Goal: Navigation & Orientation: Find specific page/section

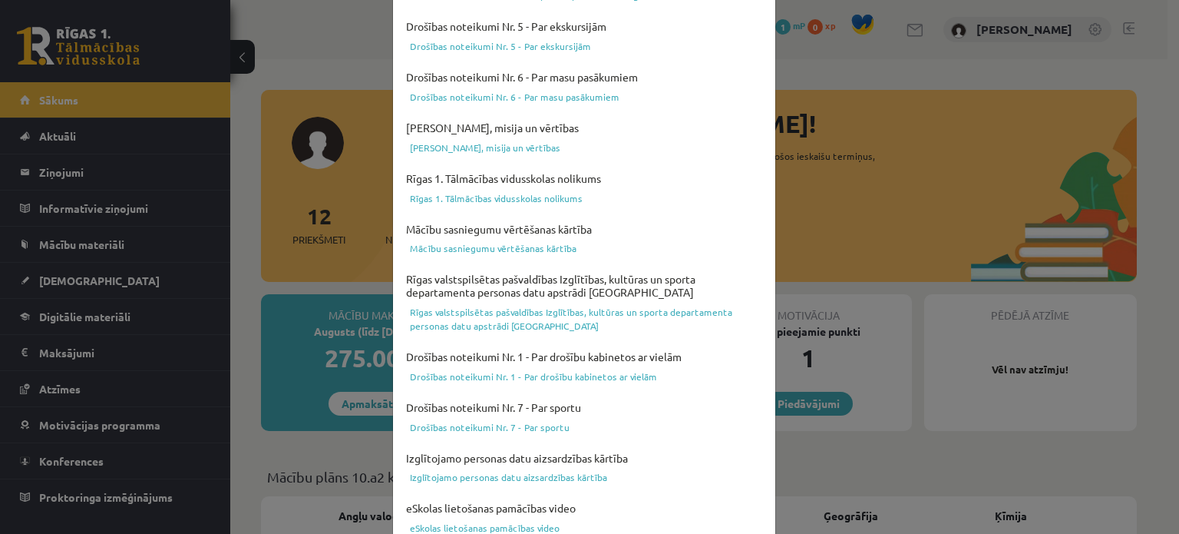
scroll to position [571, 0]
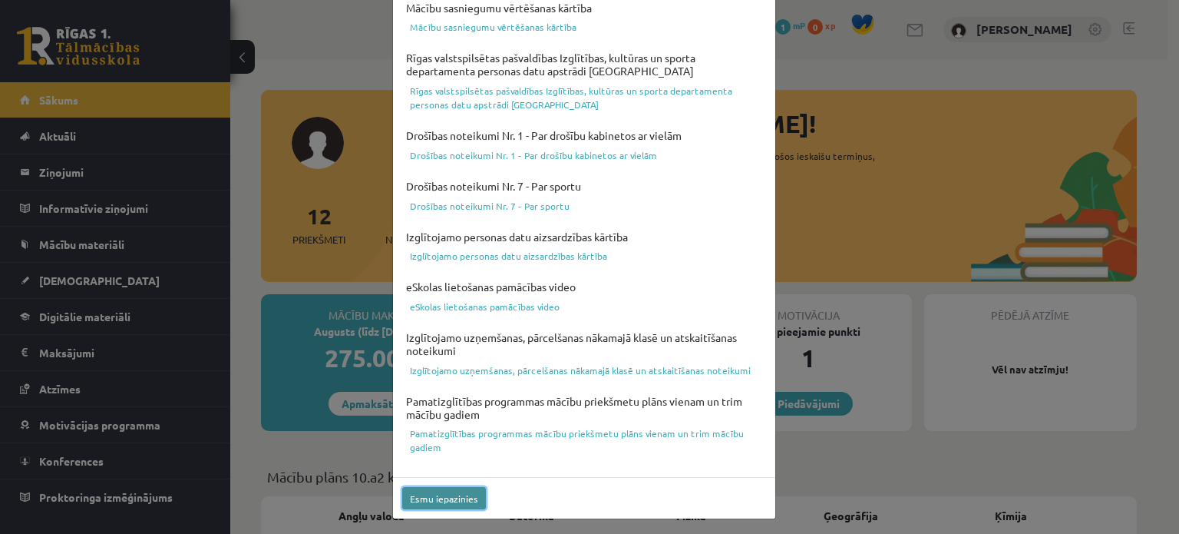
click at [437, 499] on button "Esmu iepazinies" at bounding box center [444, 498] width 84 height 22
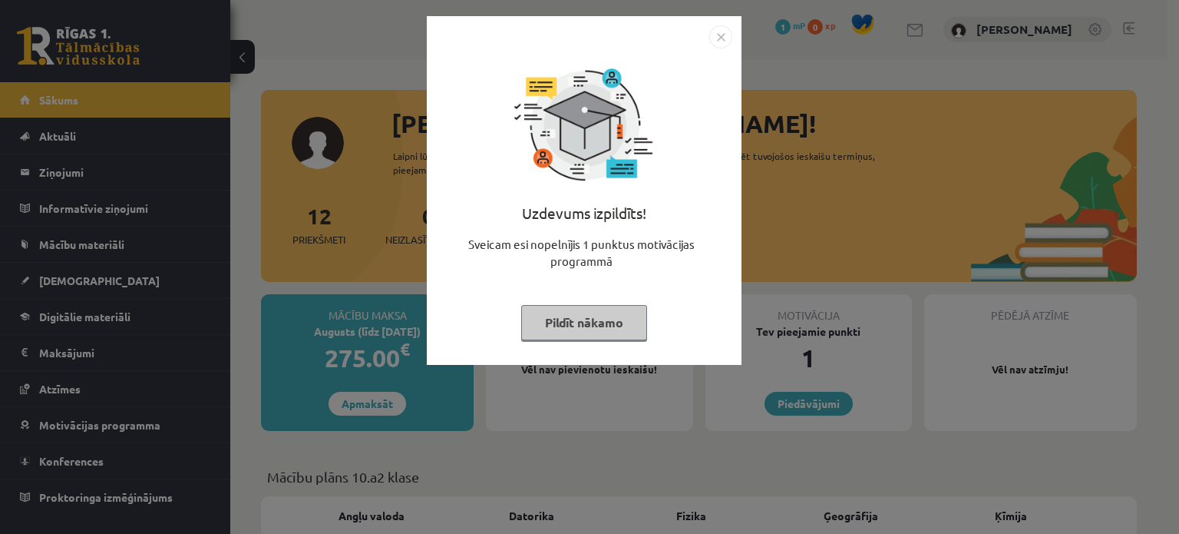
click at [566, 322] on button "Pildīt nākamo" at bounding box center [584, 322] width 126 height 35
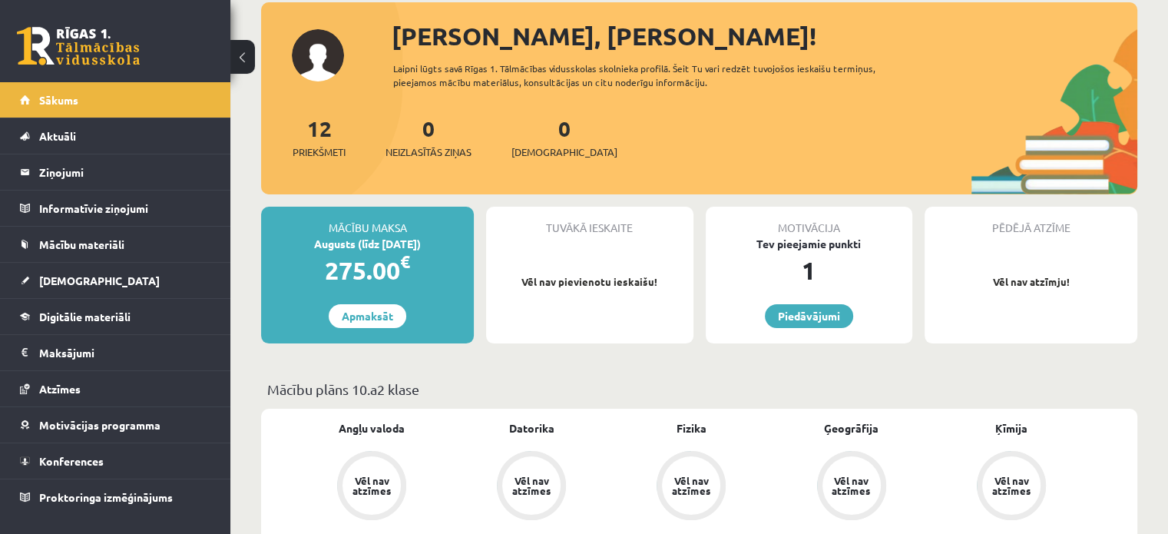
scroll to position [92, 0]
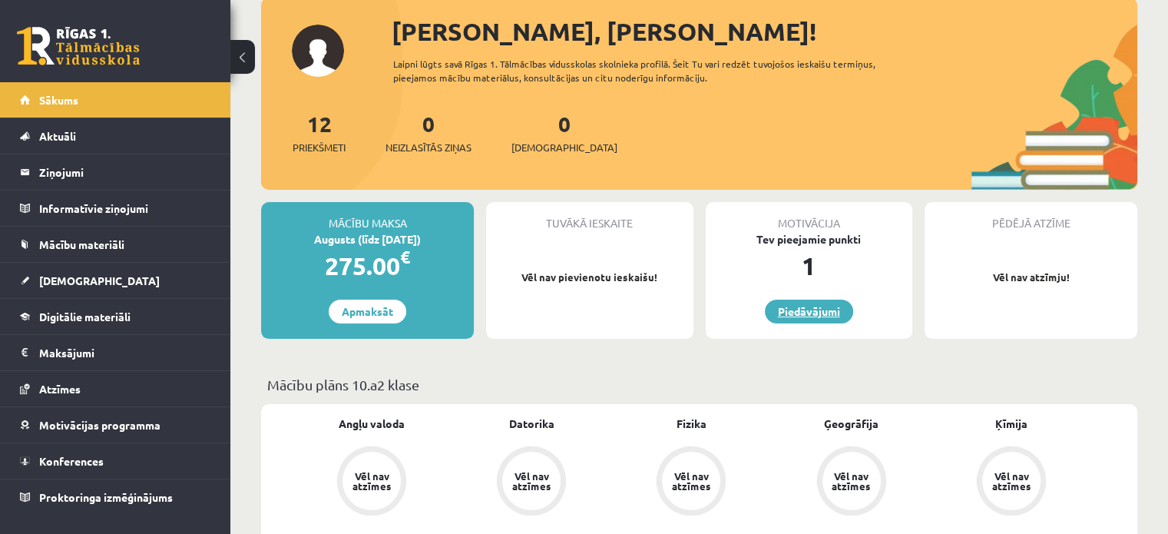
click at [839, 312] on link "Piedāvājumi" at bounding box center [809, 311] width 88 height 24
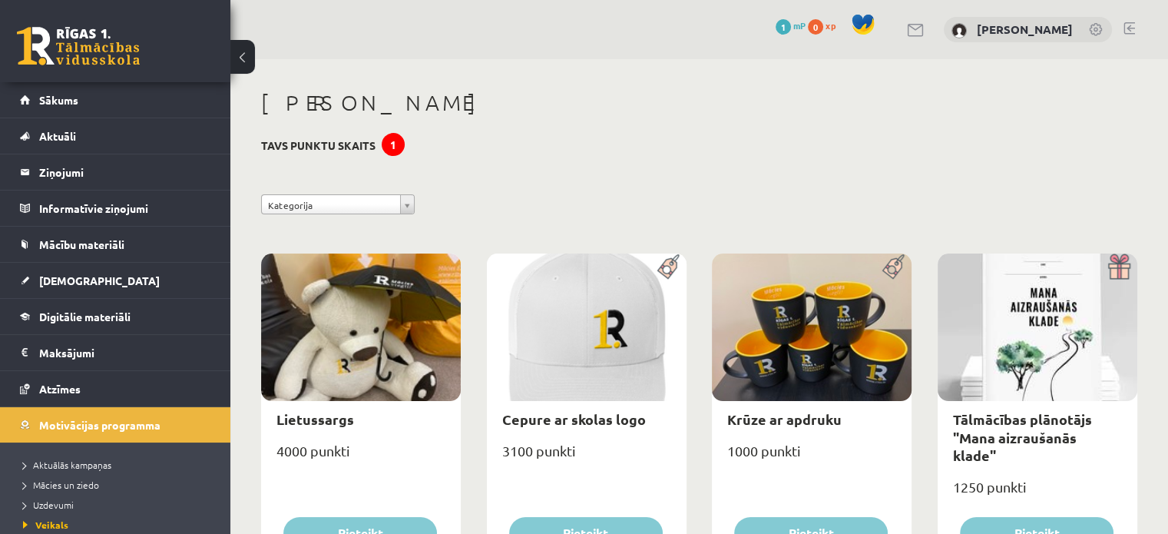
click at [874, 24] on span at bounding box center [862, 24] width 23 height 23
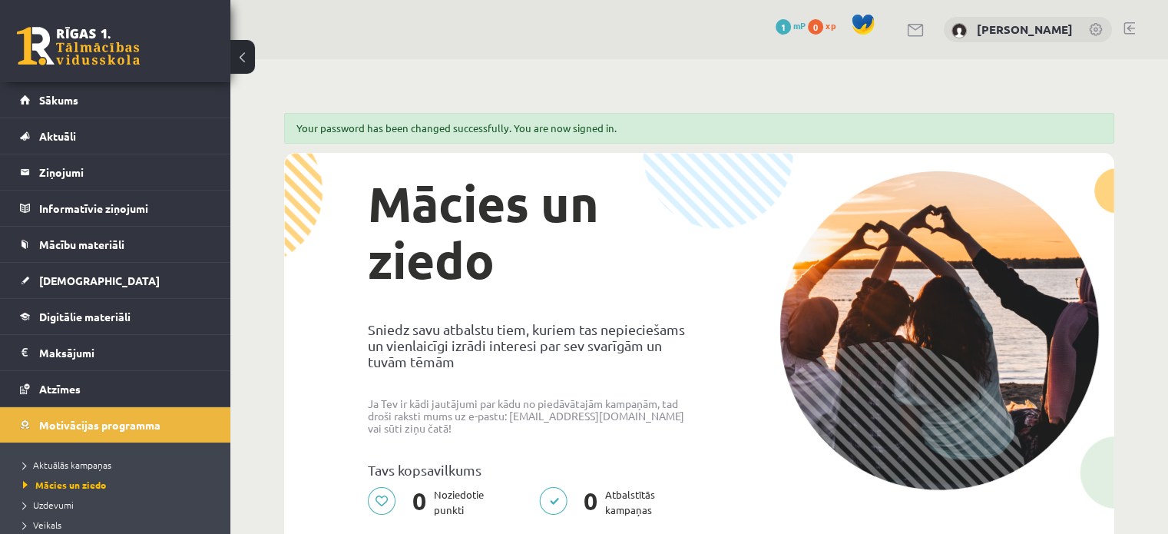
click at [116, 55] on link at bounding box center [78, 46] width 123 height 38
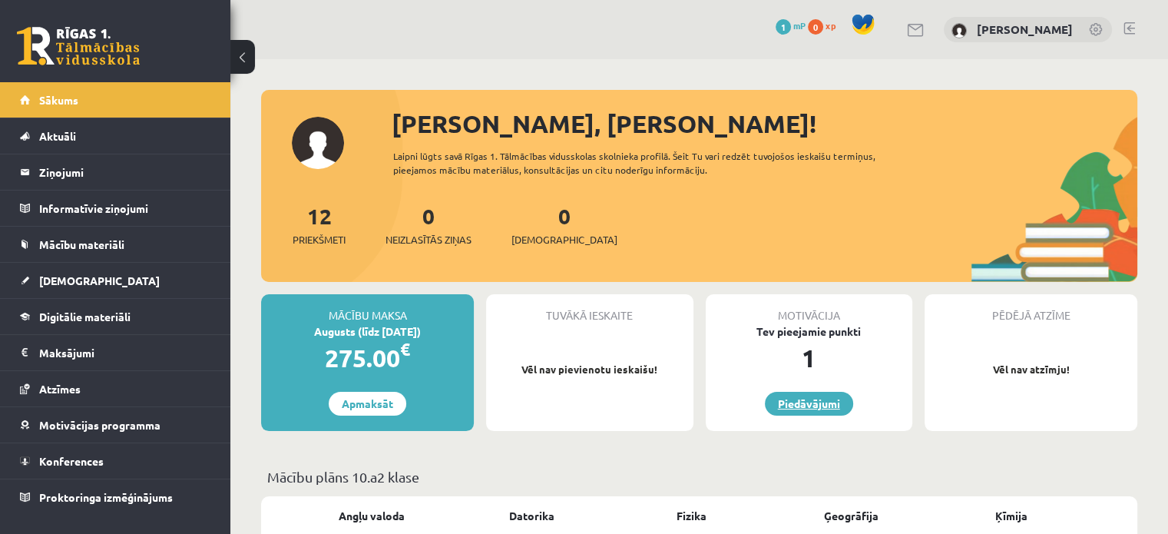
click at [832, 404] on link "Piedāvājumi" at bounding box center [809, 404] width 88 height 24
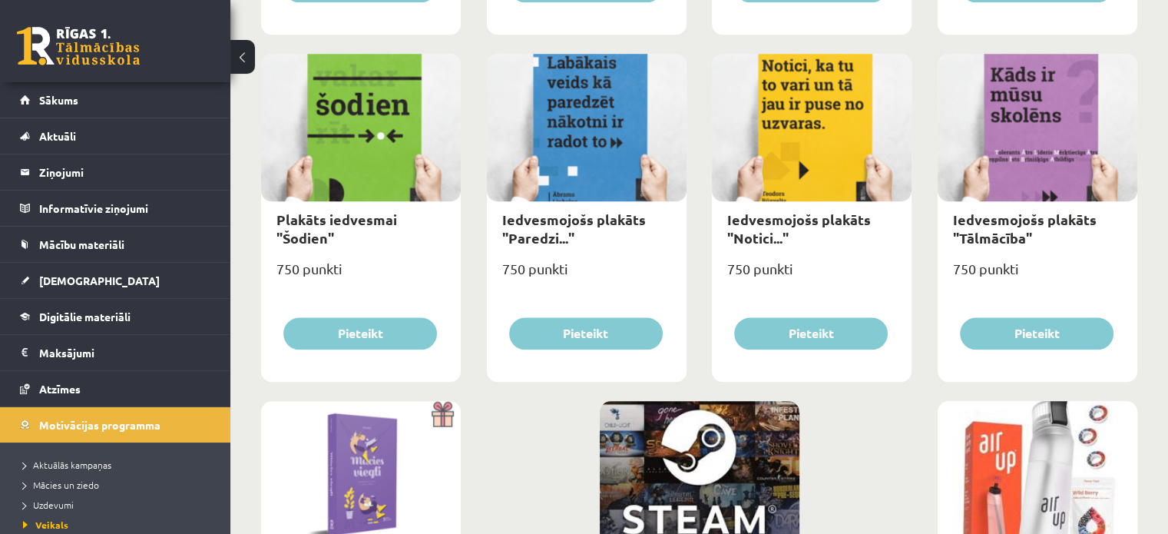
scroll to position [1825, 0]
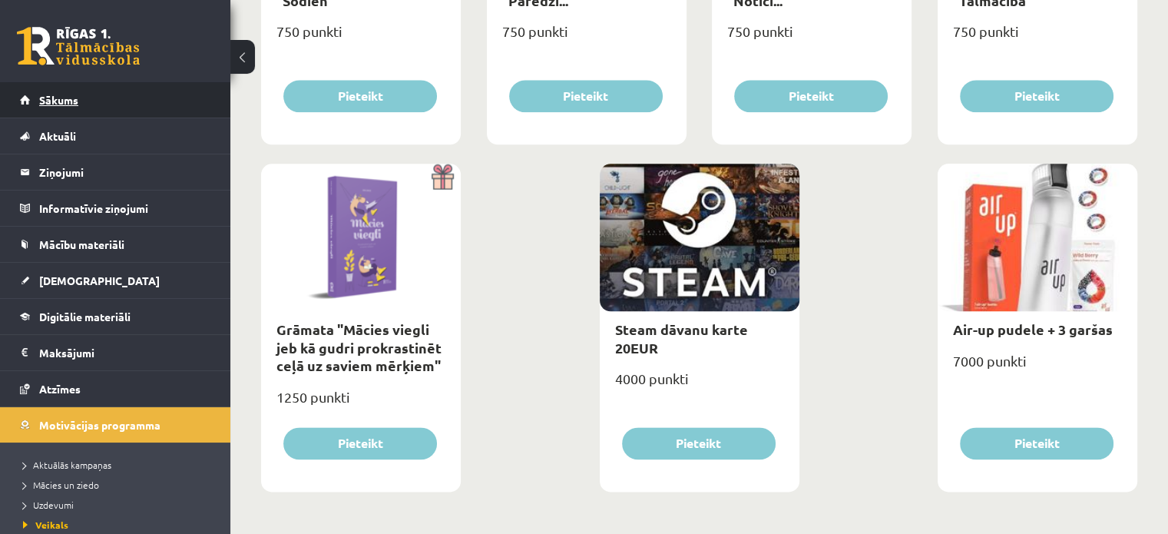
click at [61, 95] on span "Sākums" at bounding box center [58, 100] width 39 height 14
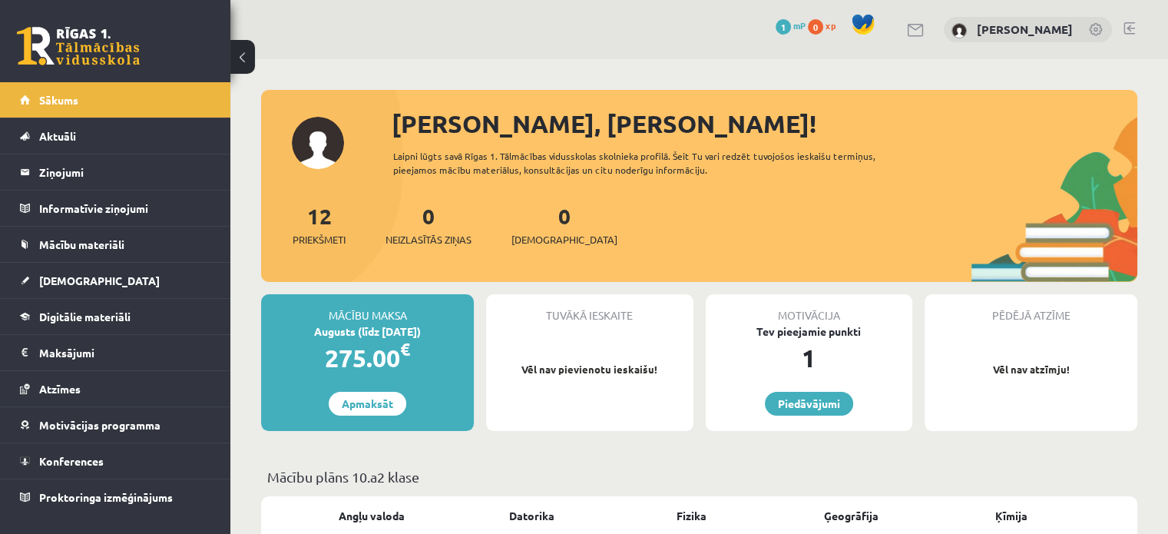
click at [791, 27] on span "1" at bounding box center [782, 26] width 15 height 15
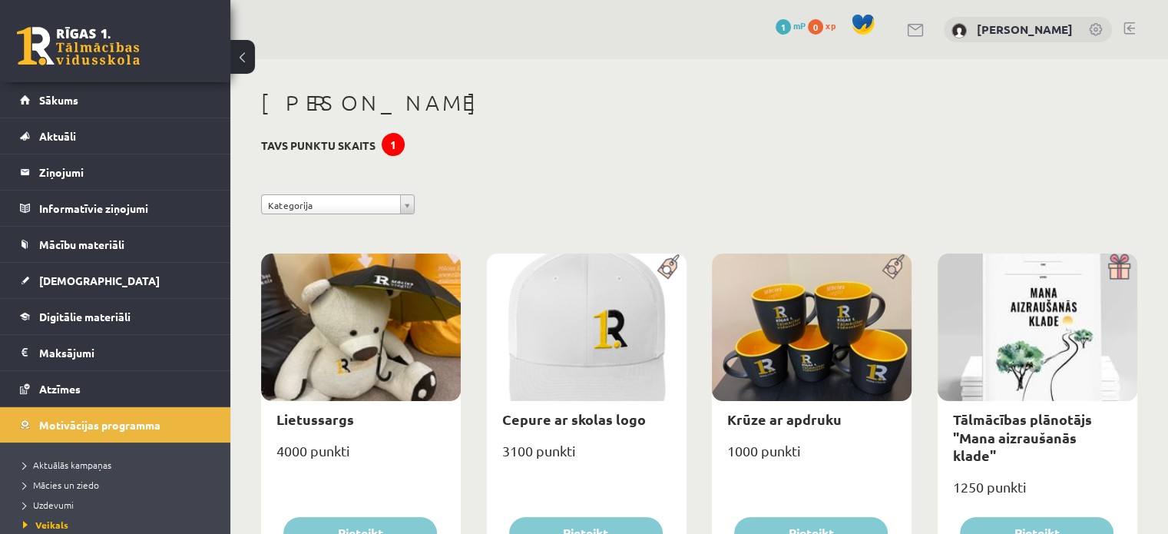
click at [823, 28] on span "0" at bounding box center [815, 26] width 15 height 15
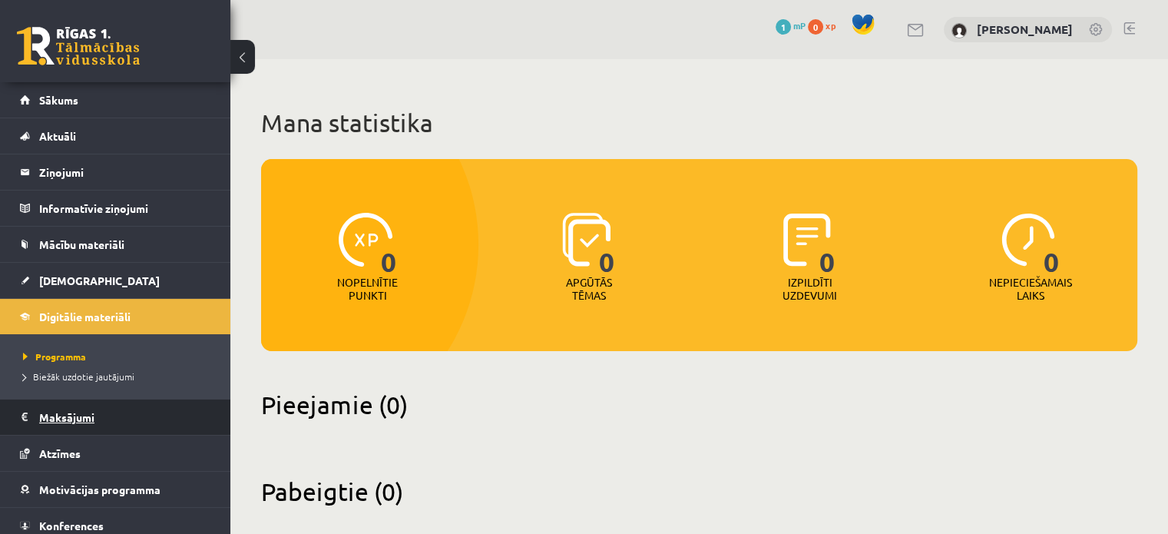
scroll to position [43, 0]
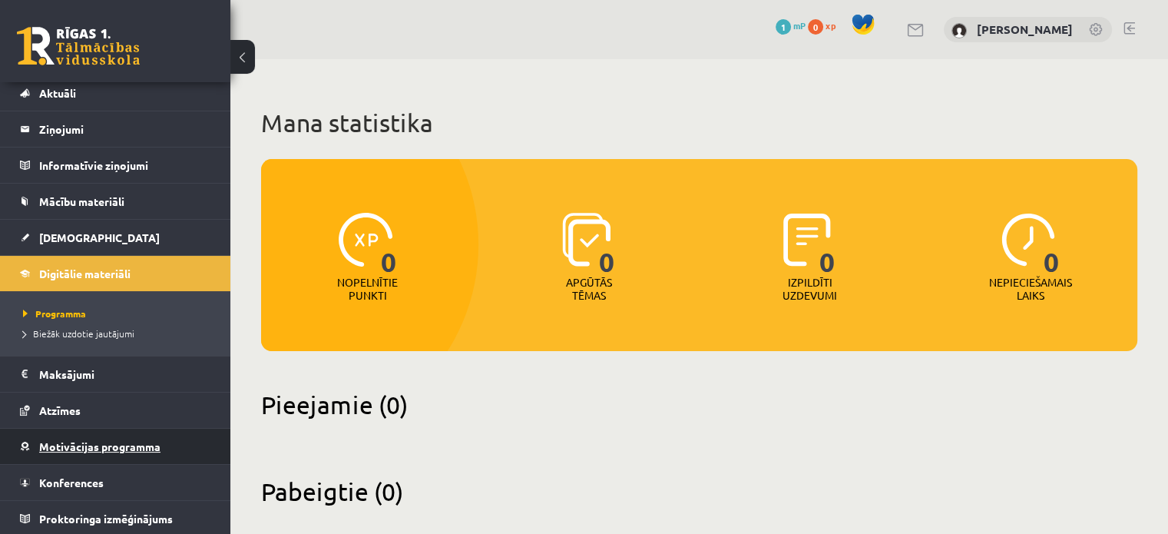
click at [91, 449] on span "Motivācijas programma" at bounding box center [99, 446] width 121 height 14
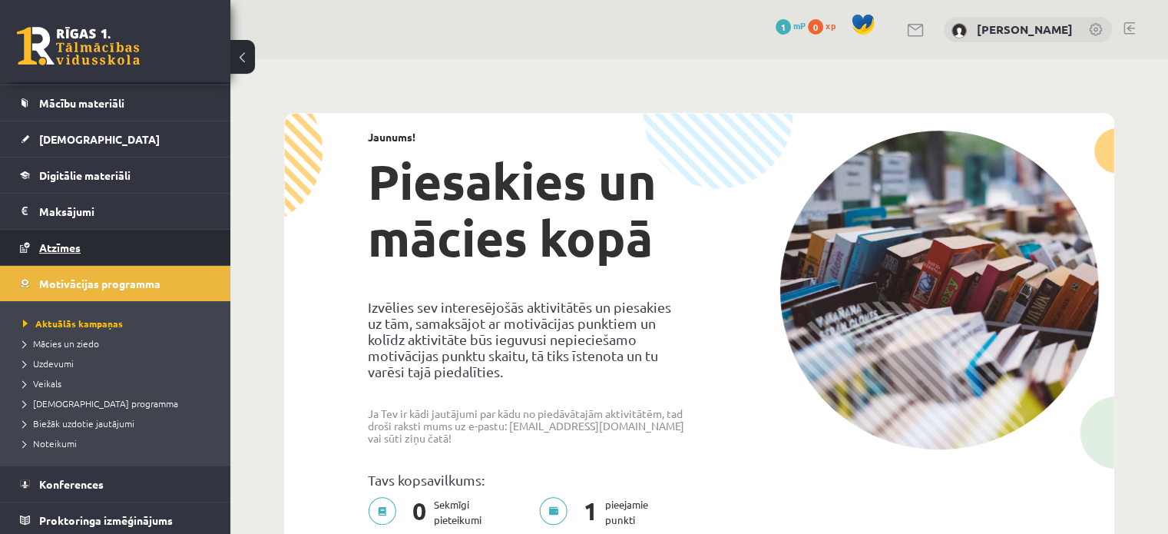
scroll to position [143, 0]
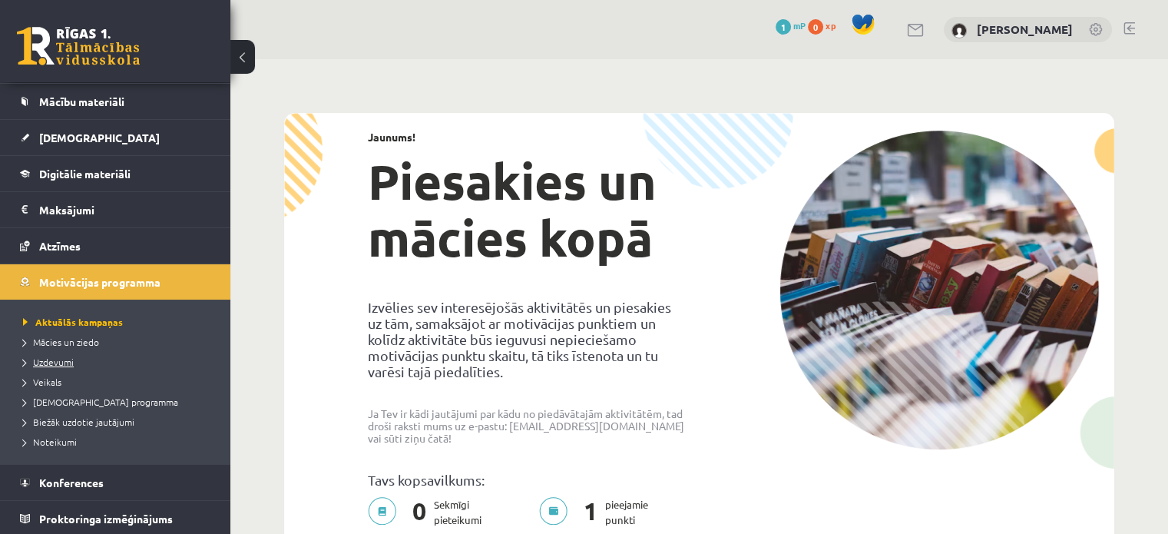
click at [65, 360] on span "Uzdevumi" at bounding box center [48, 361] width 51 height 12
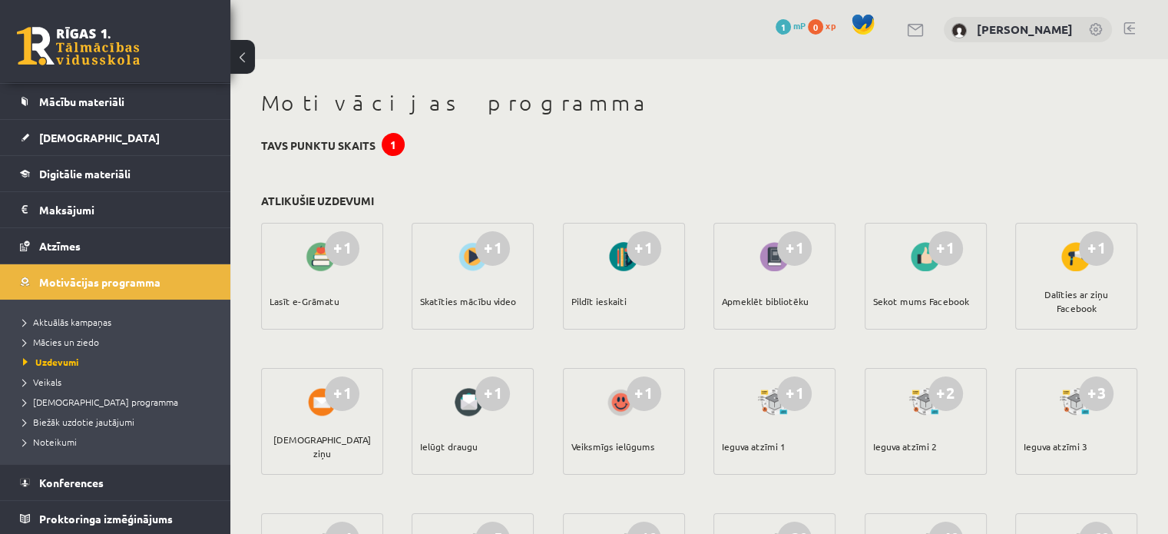
click at [335, 246] on div "+1" at bounding box center [342, 248] width 35 height 35
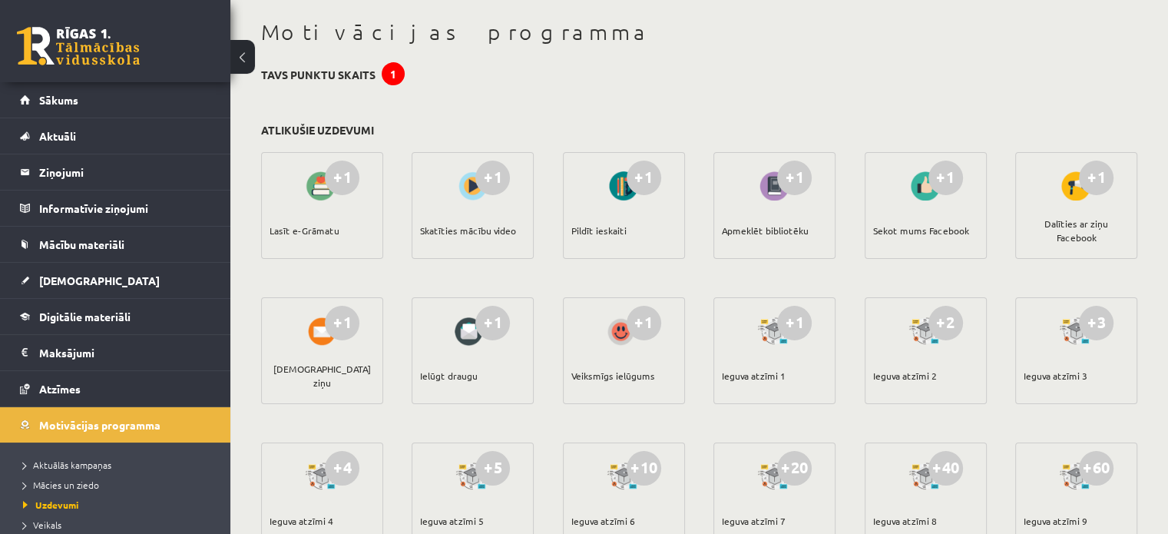
scroll to position [70, 0]
click at [107, 315] on span "Digitālie materiāli" at bounding box center [84, 316] width 91 height 14
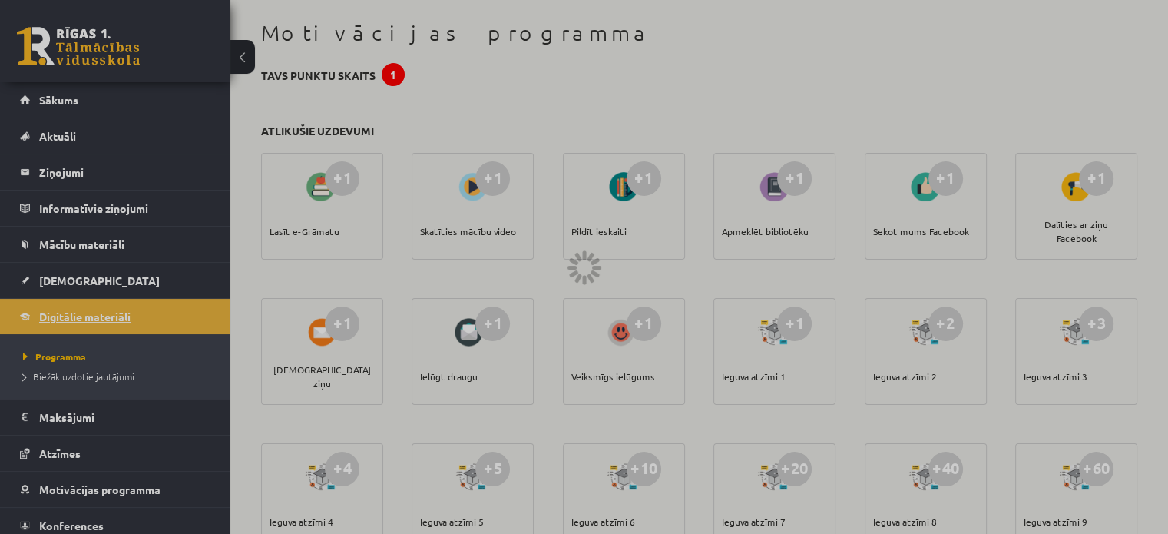
scroll to position [21, 0]
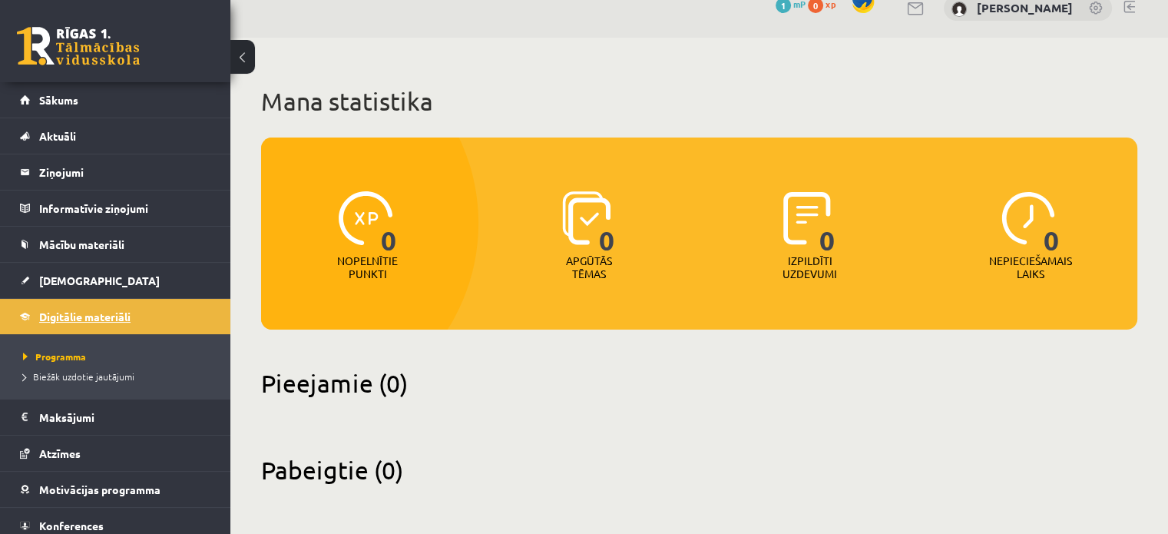
click at [89, 312] on span "Digitālie materiāli" at bounding box center [84, 316] width 91 height 14
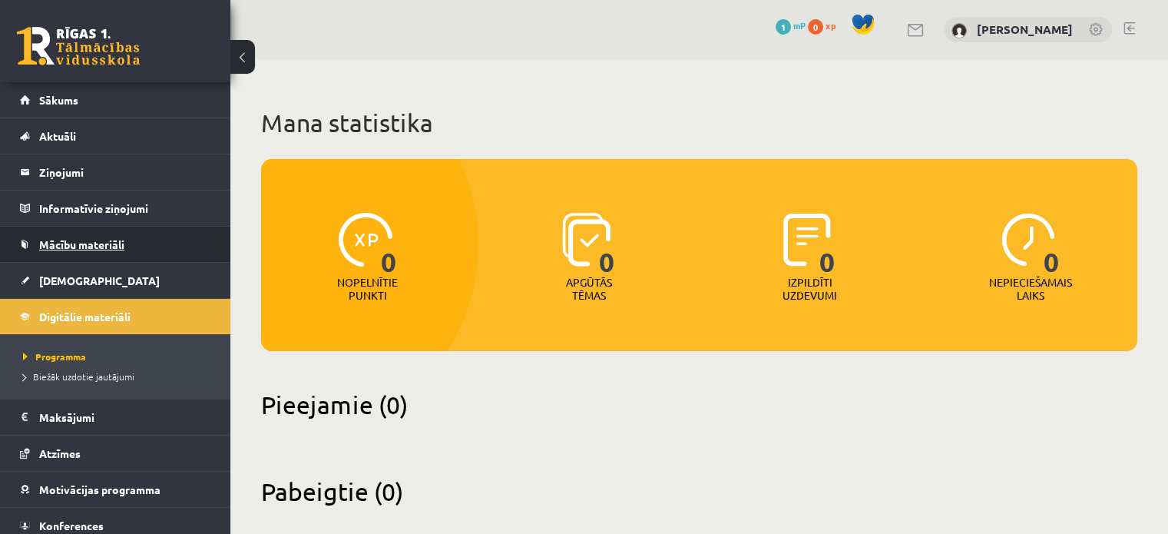
drag, startPoint x: 78, startPoint y: 249, endPoint x: 63, endPoint y: 243, distance: 16.5
click at [63, 243] on span "Mācību materiāli" at bounding box center [81, 244] width 85 height 14
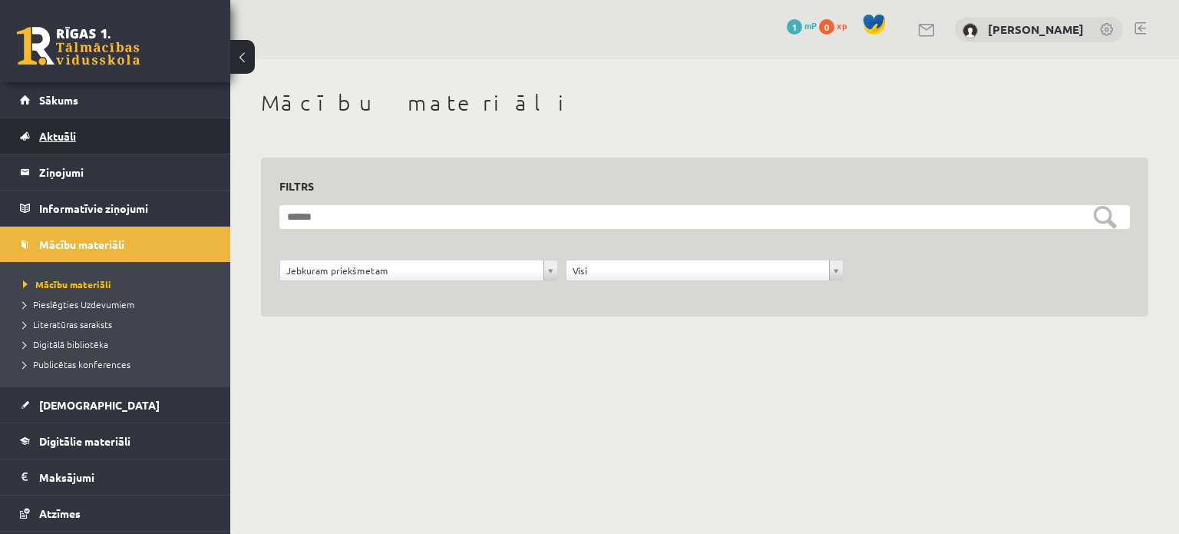
click at [58, 131] on span "Aktuāli" at bounding box center [57, 136] width 37 height 14
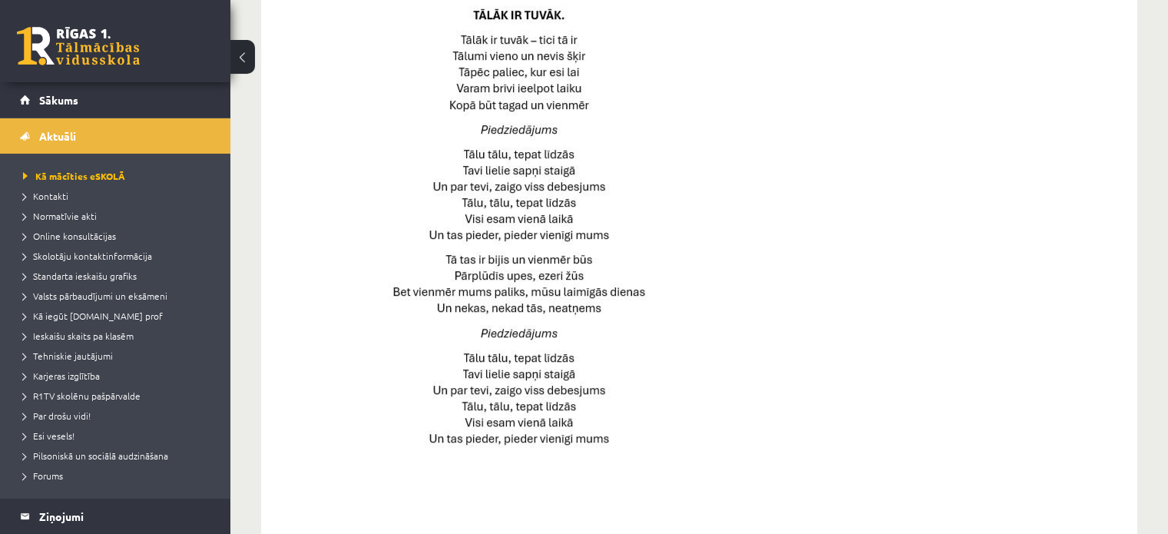
scroll to position [789, 0]
click at [100, 269] on link "Standarta ieskaišu grafiks" at bounding box center [119, 276] width 192 height 14
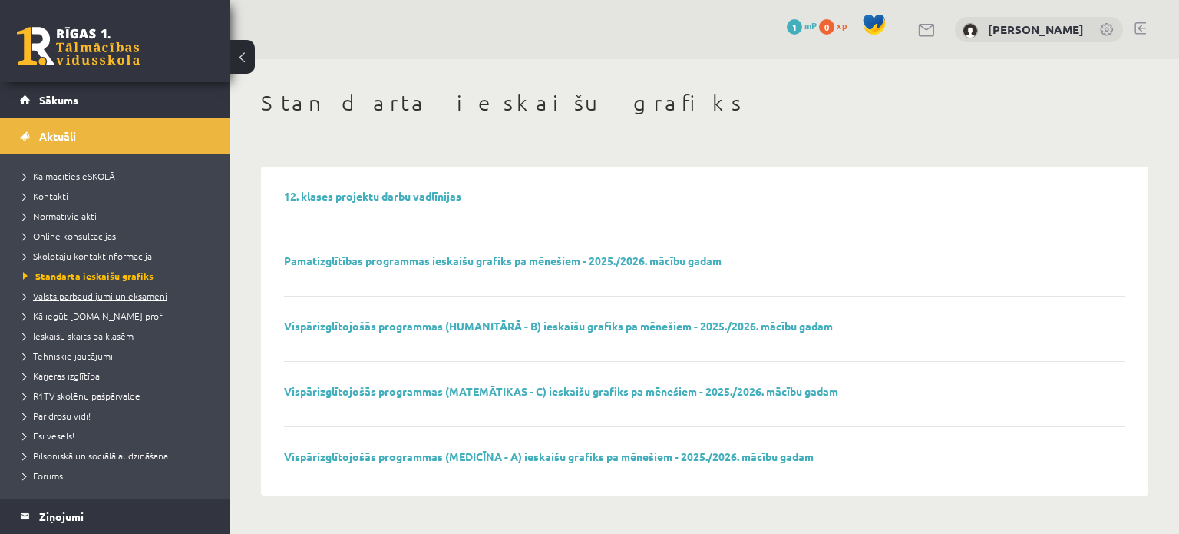
click at [104, 294] on span "Valsts pārbaudījumi un eksāmeni" at bounding box center [95, 295] width 144 height 12
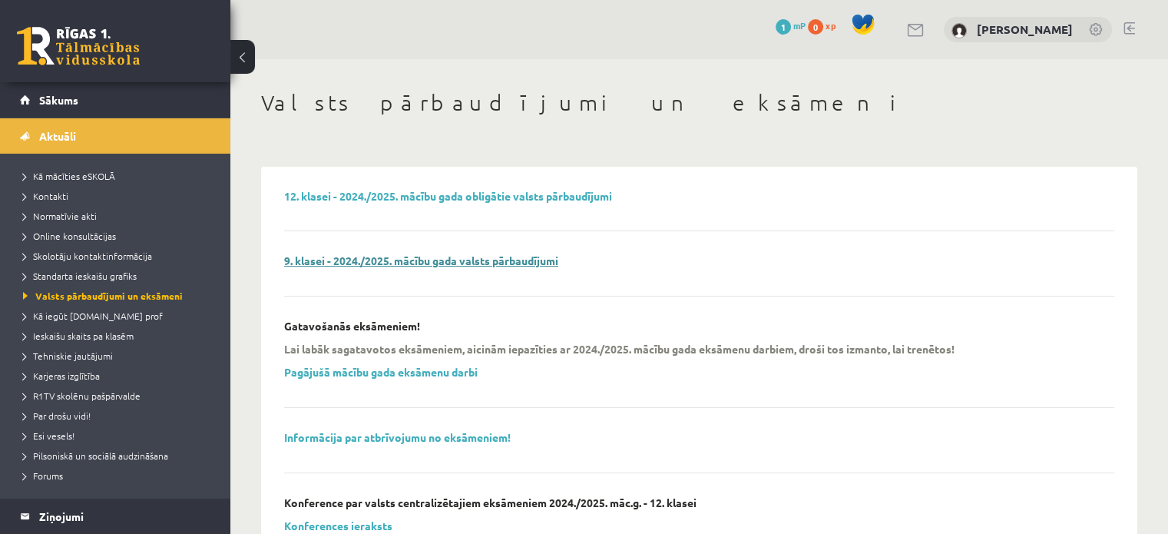
click at [373, 263] on link "9. klasei - 2024./2025. mācību gada valsts pārbaudījumi" at bounding box center [421, 260] width 274 height 14
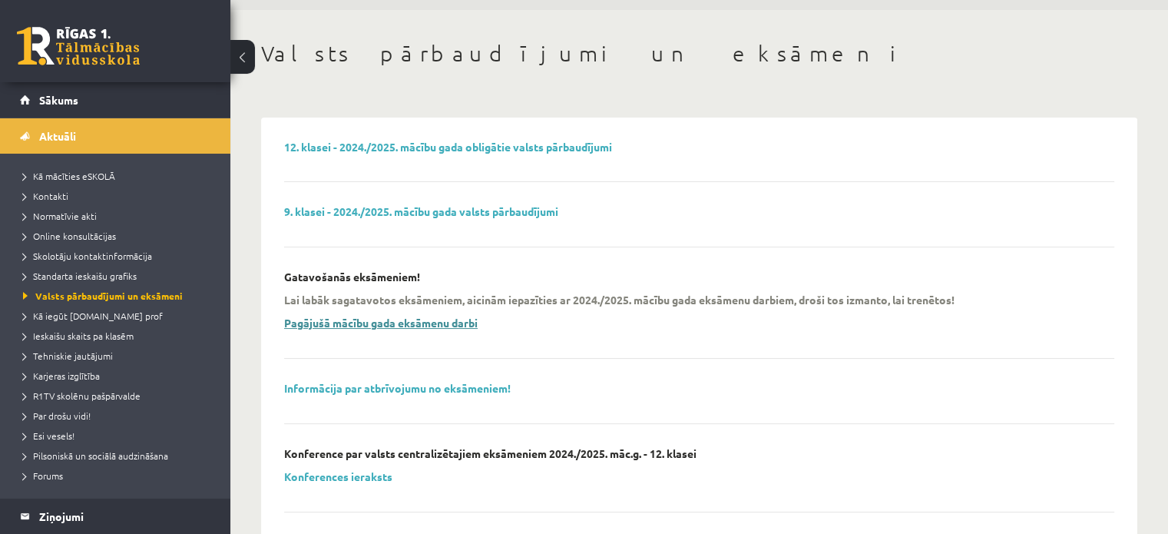
scroll to position [51, 0]
click at [119, 336] on span "Ieskaišu skaits pa klasēm" at bounding box center [78, 335] width 111 height 12
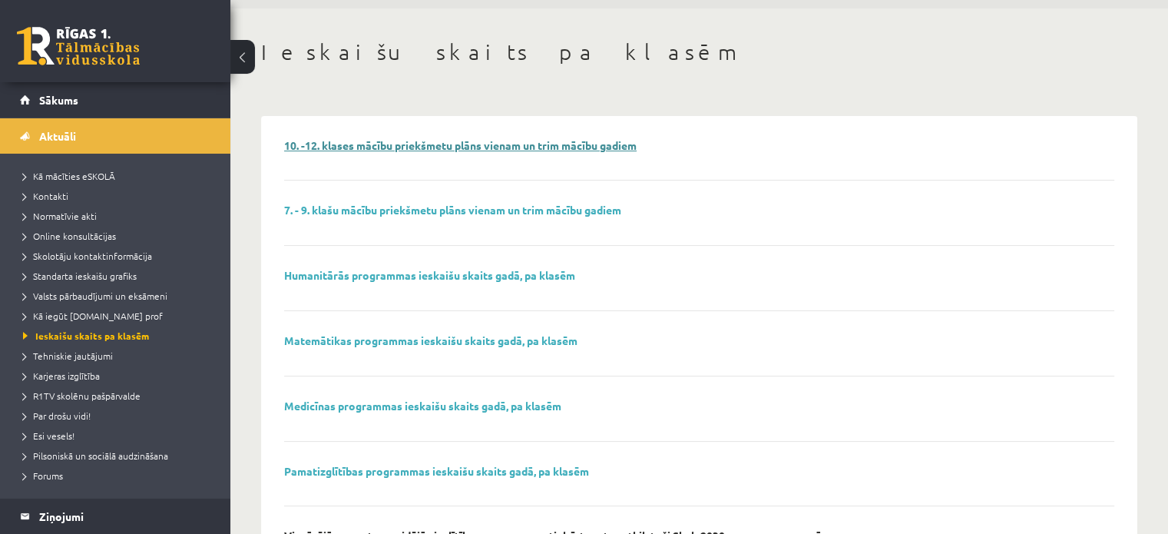
click at [378, 142] on link "10. -12. klases mācību priekšmetu plāns vienam un trim mācību gadiem" at bounding box center [460, 145] width 352 height 14
click at [71, 396] on span "R1TV skolēnu pašpārvalde" at bounding box center [81, 395] width 117 height 12
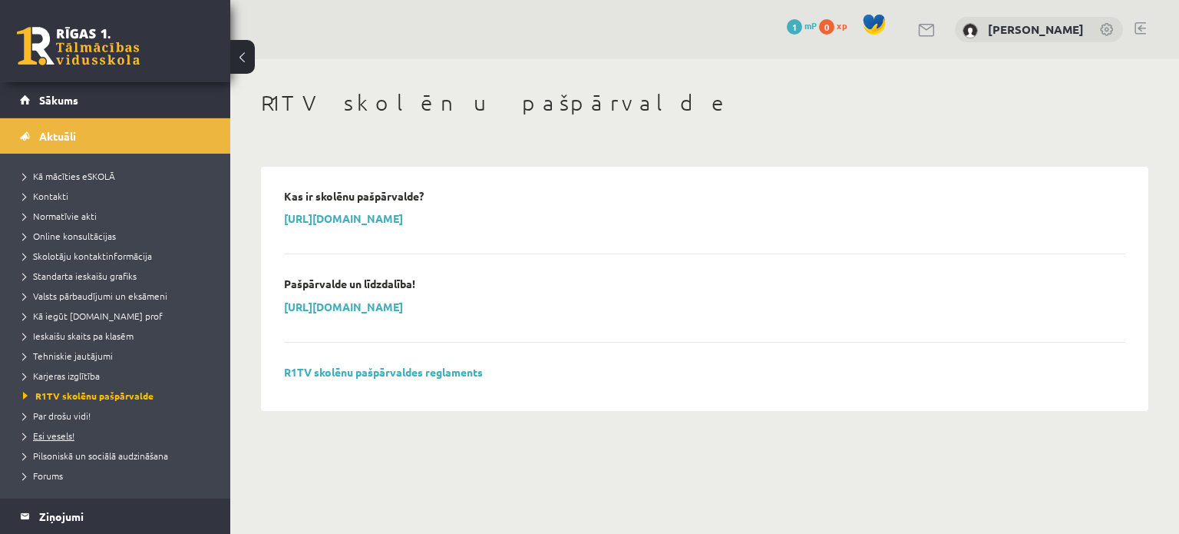
click at [65, 434] on span "Esi vesels!" at bounding box center [48, 435] width 51 height 12
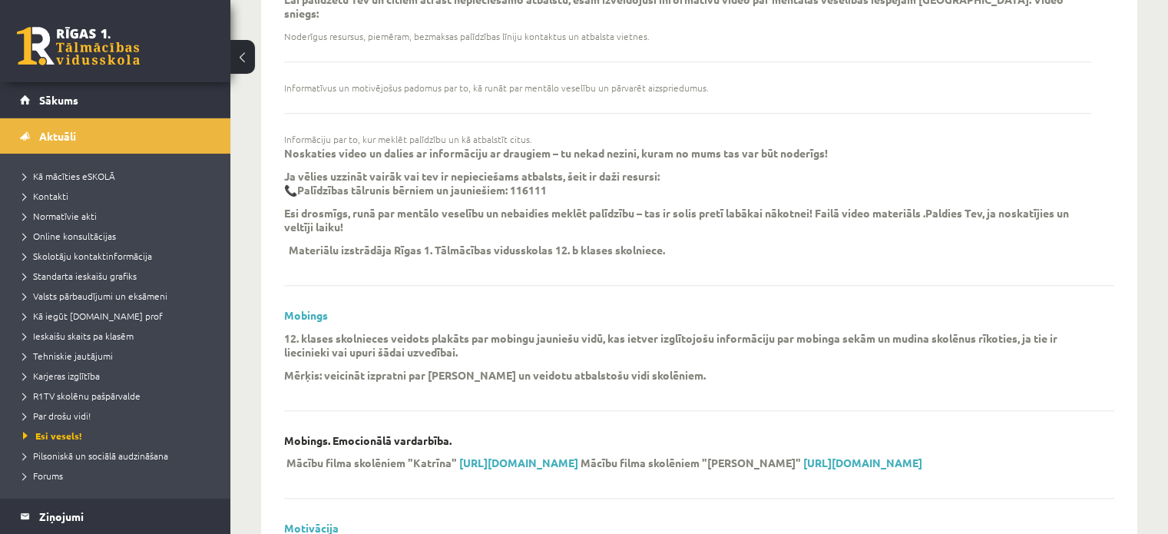
scroll to position [1793, 0]
click at [58, 470] on span "Forums" at bounding box center [43, 475] width 40 height 12
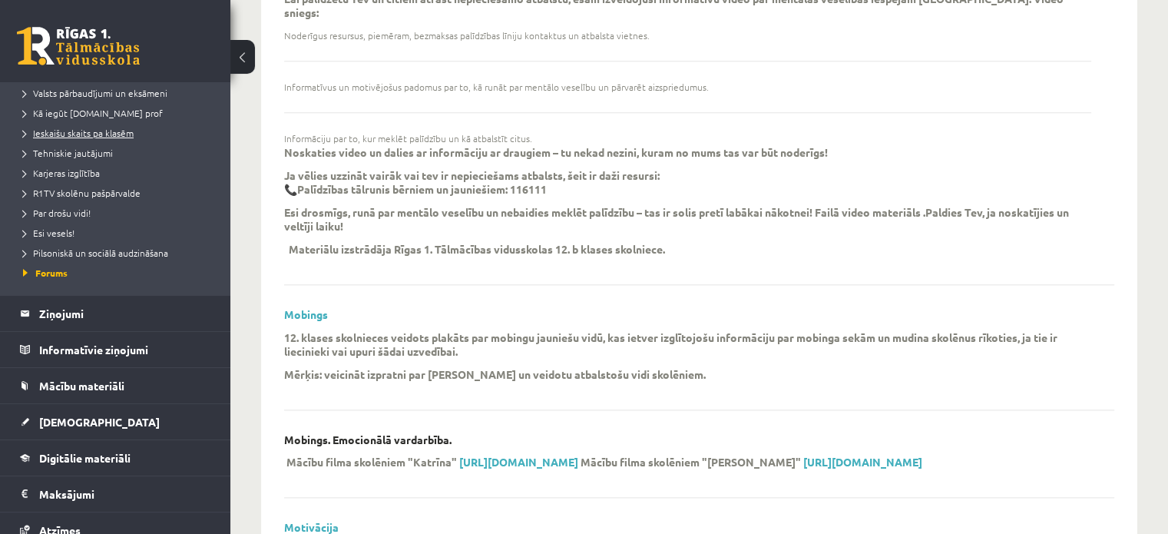
scroll to position [204, 0]
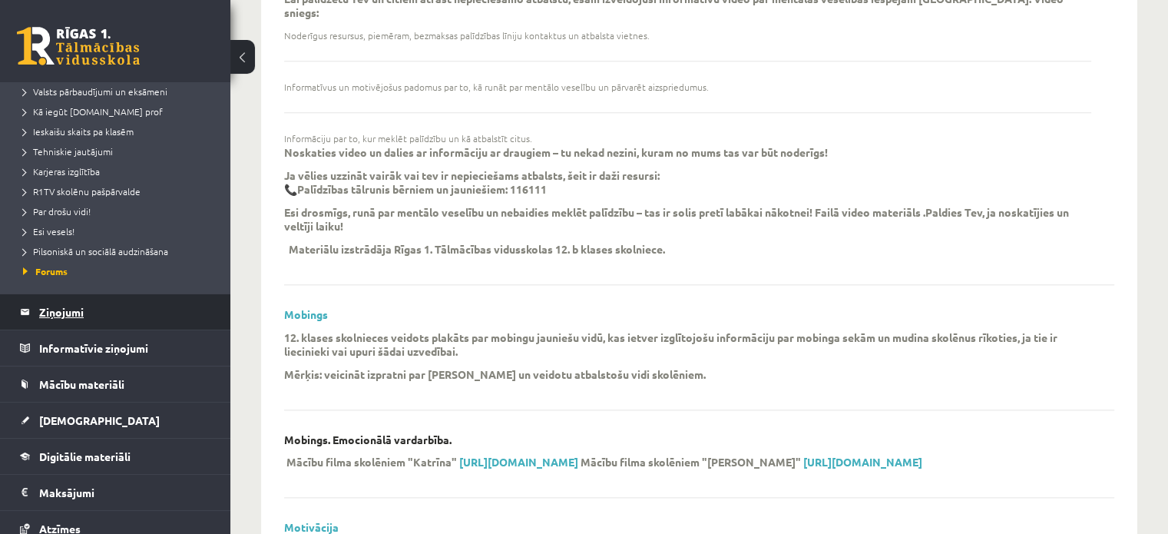
click at [68, 307] on legend "Ziņojumi 0" at bounding box center [125, 311] width 172 height 35
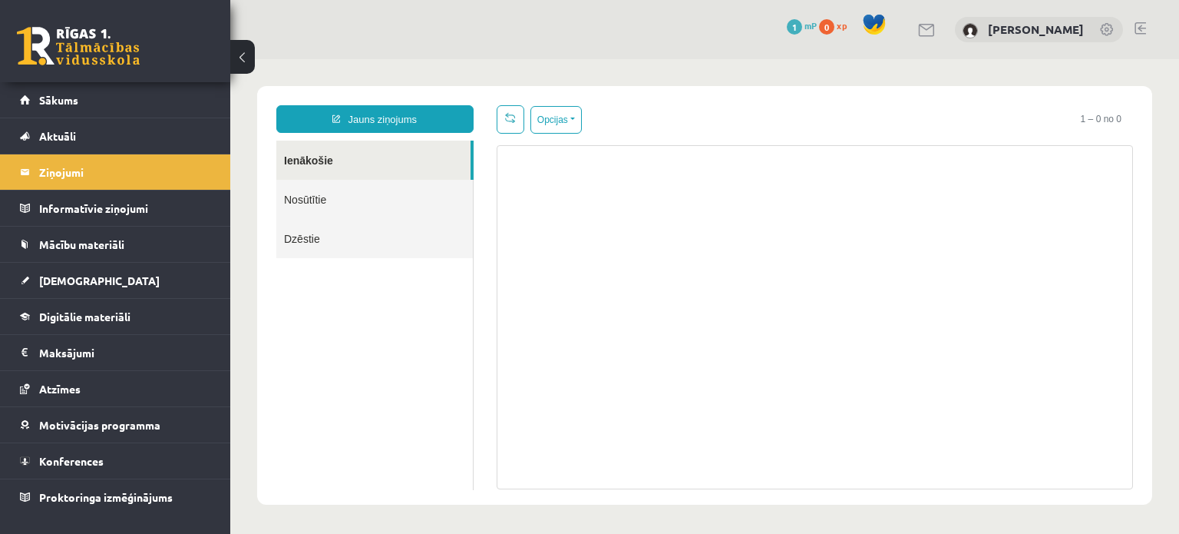
click at [316, 200] on link "Nosūtītie" at bounding box center [374, 199] width 197 height 39
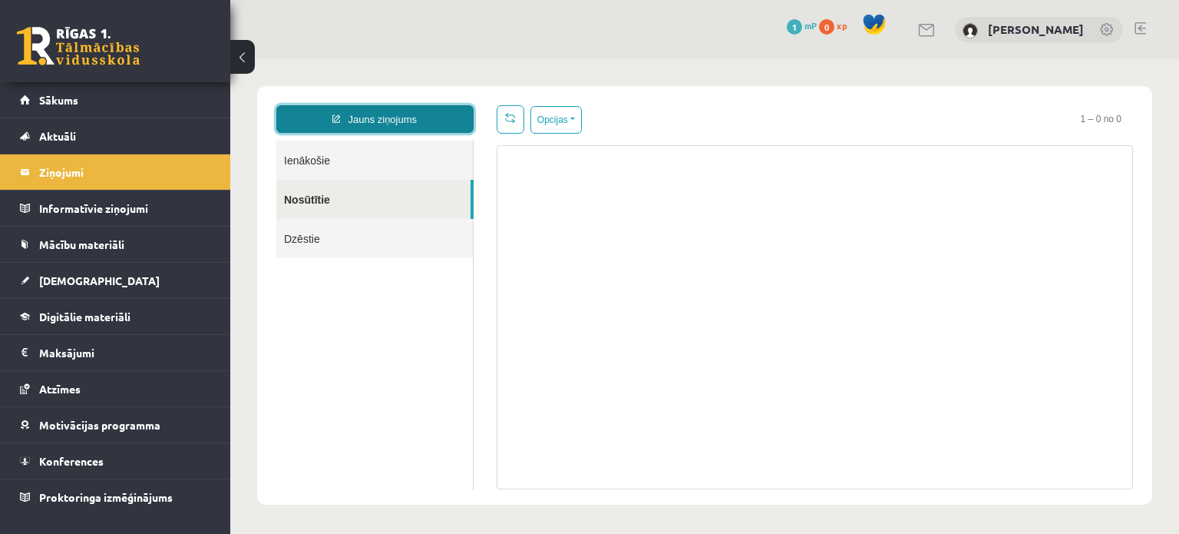
click at [375, 121] on link "Jauns ziņojums" at bounding box center [374, 119] width 197 height 28
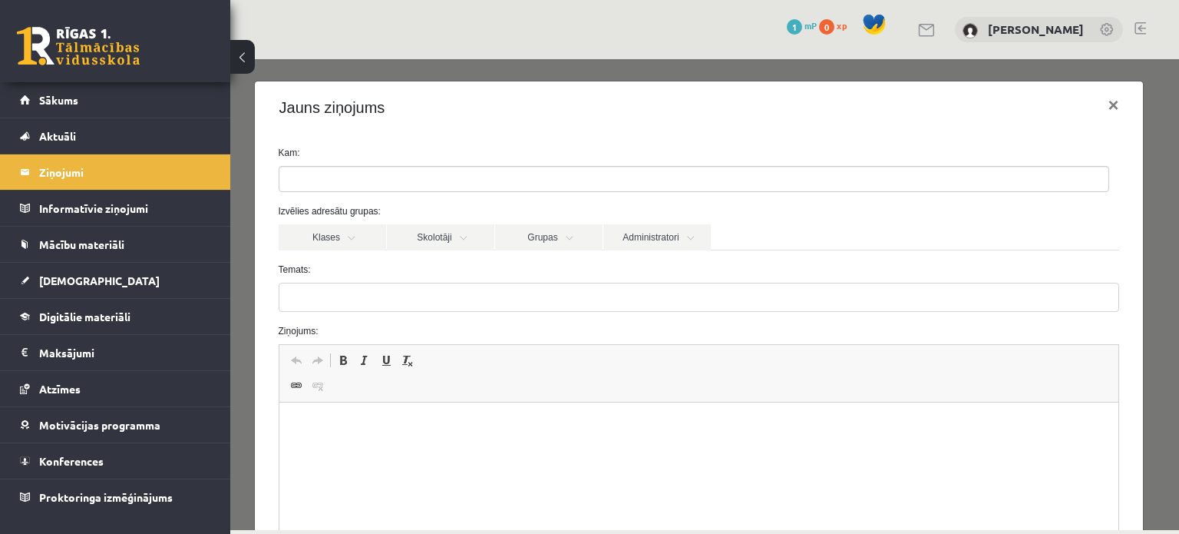
click at [342, 177] on ul at bounding box center [693, 179] width 829 height 25
click at [433, 245] on link "Skolotāji" at bounding box center [440, 237] width 107 height 26
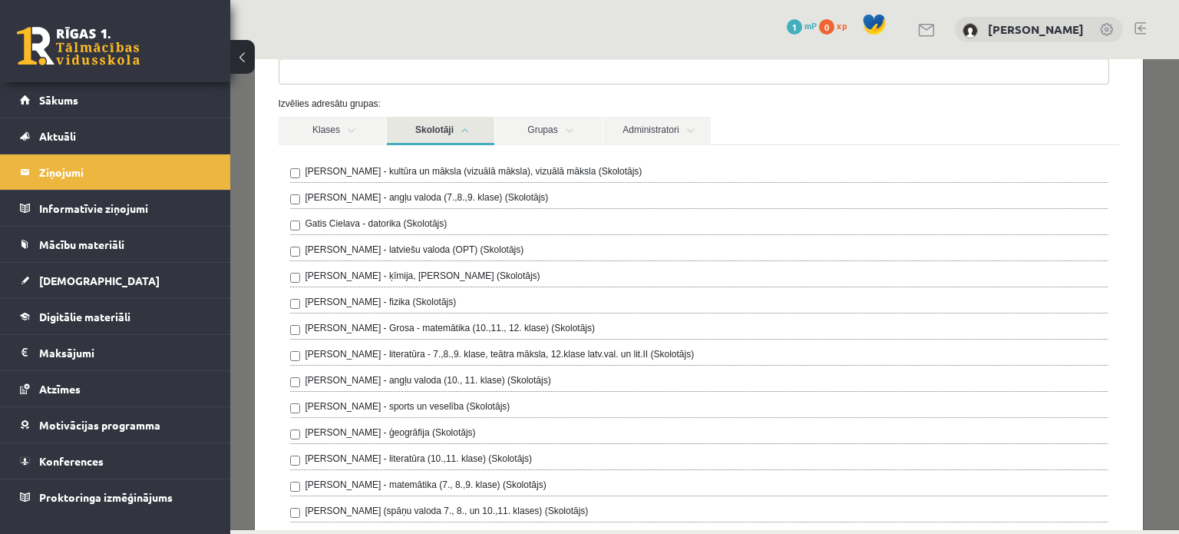
scroll to position [104, 0]
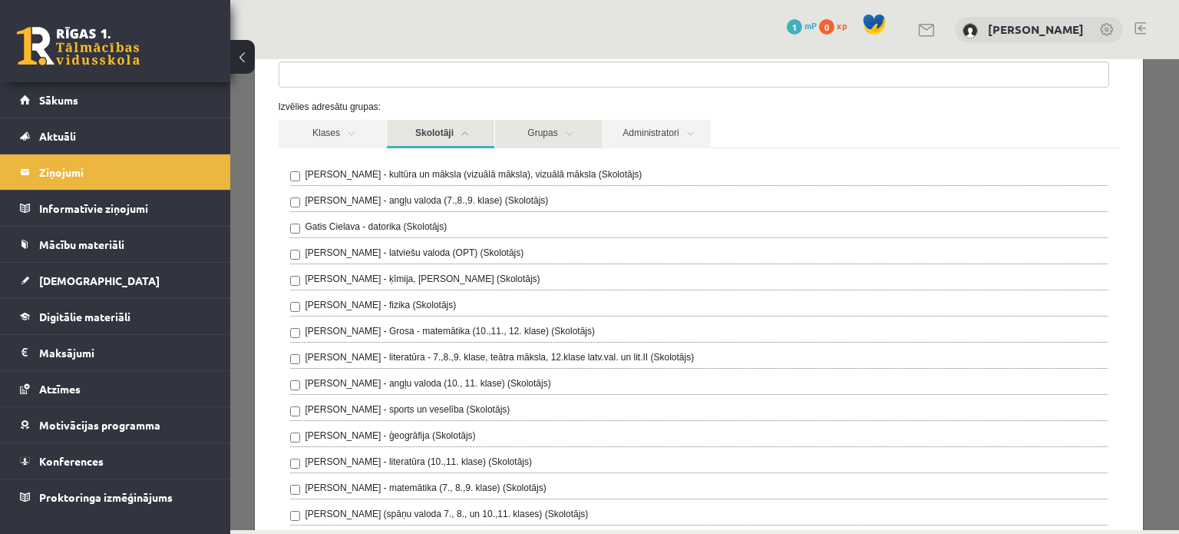
click at [566, 129] on link "Grupas" at bounding box center [548, 134] width 107 height 28
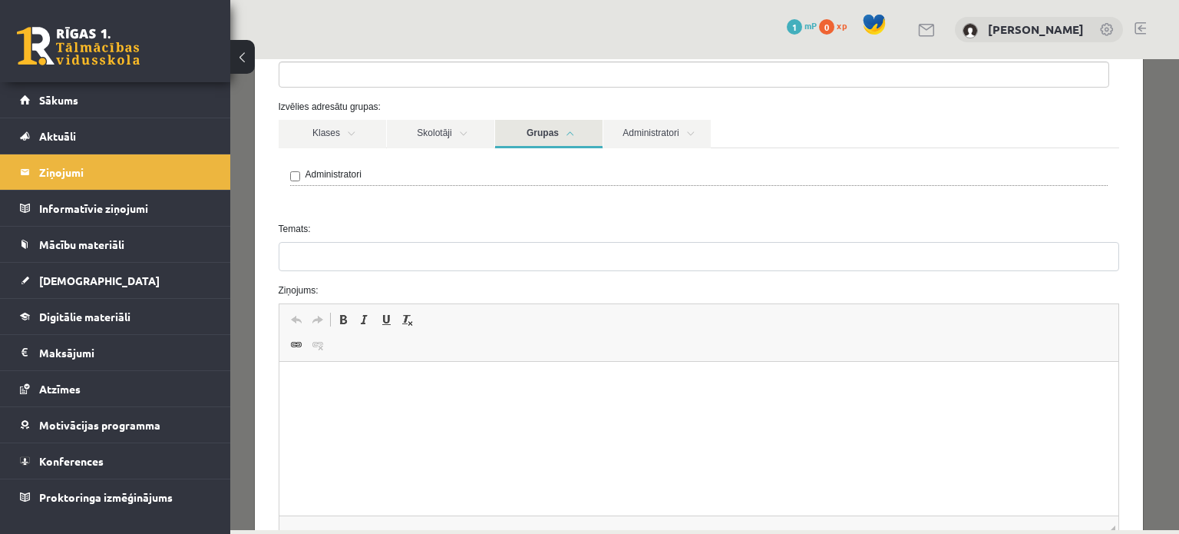
click at [565, 134] on link "Grupas" at bounding box center [548, 134] width 107 height 28
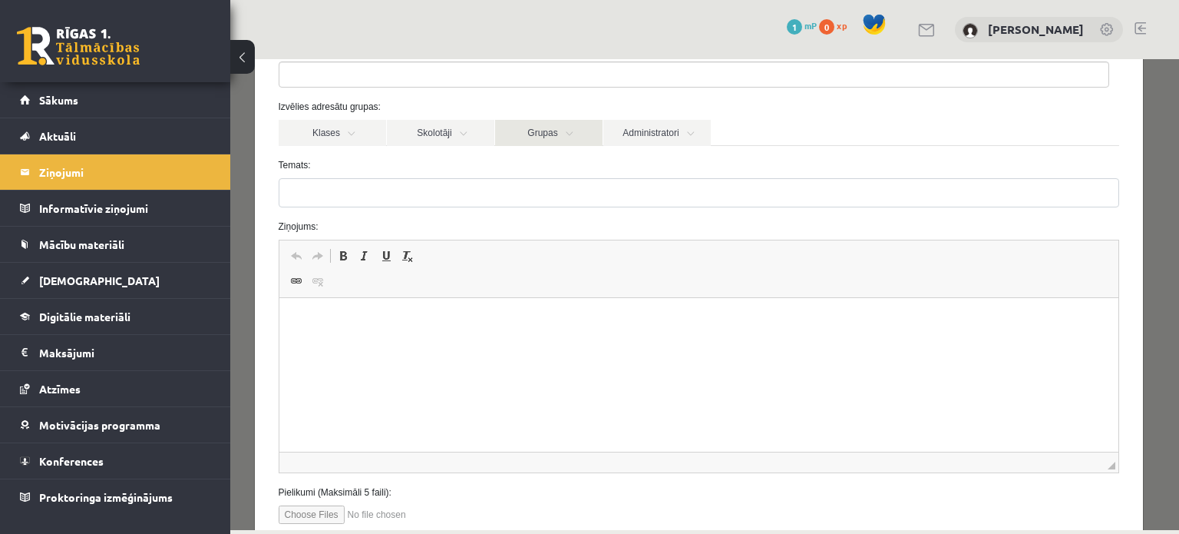
click at [573, 131] on link "Grupas" at bounding box center [548, 133] width 107 height 26
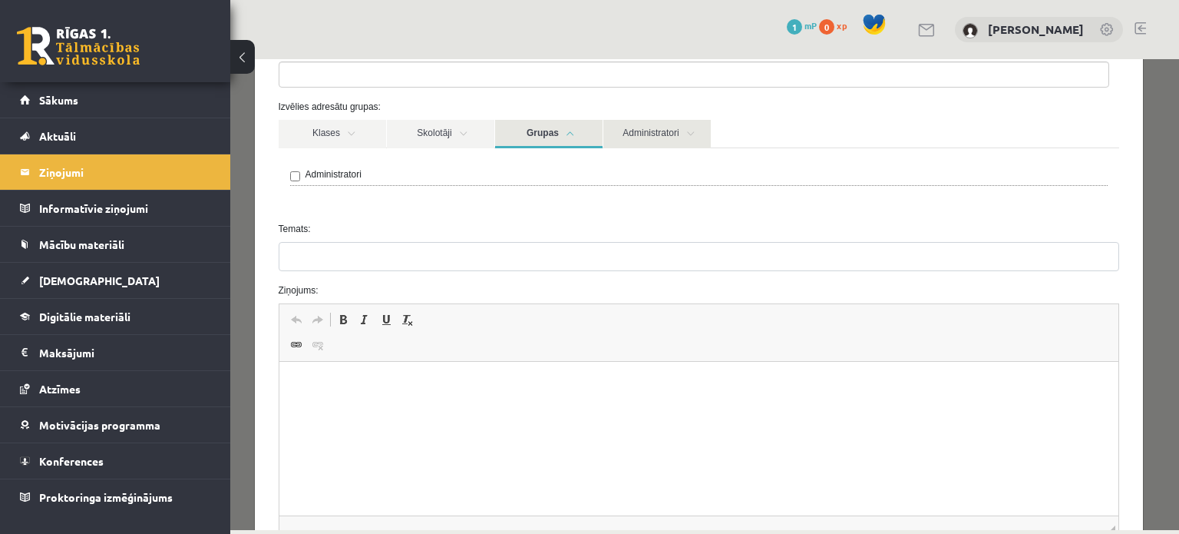
click at [657, 128] on link "Administratori" at bounding box center [656, 134] width 107 height 28
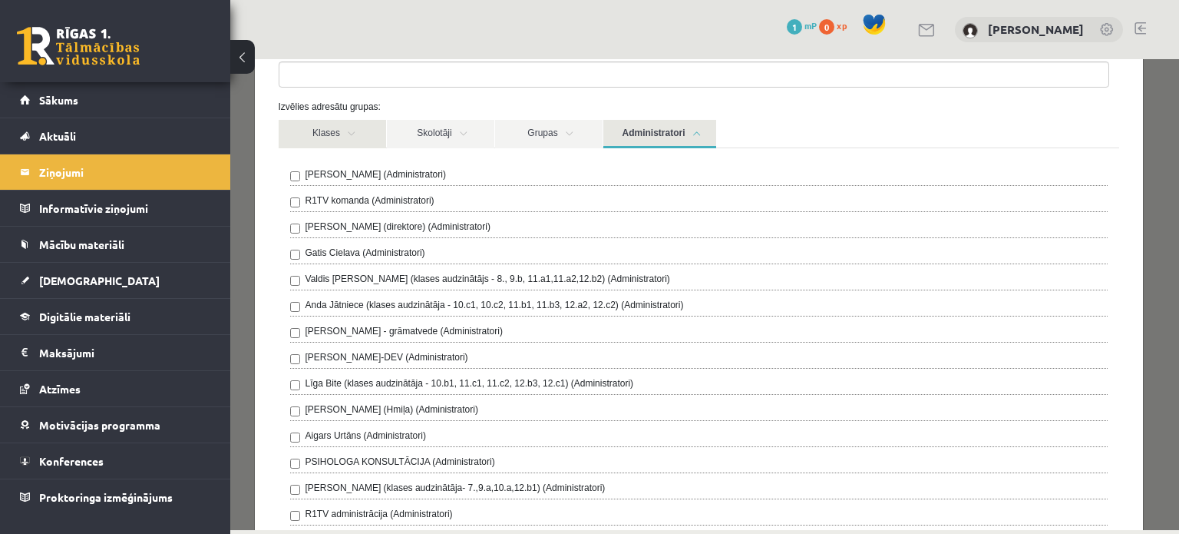
click at [316, 144] on link "Klases" at bounding box center [332, 134] width 107 height 28
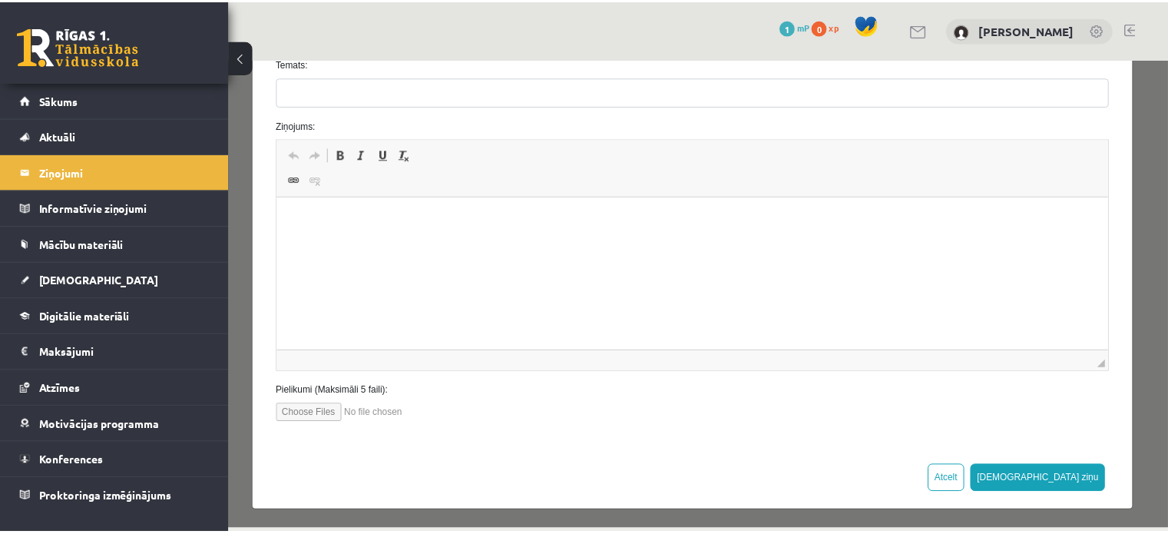
scroll to position [0, 0]
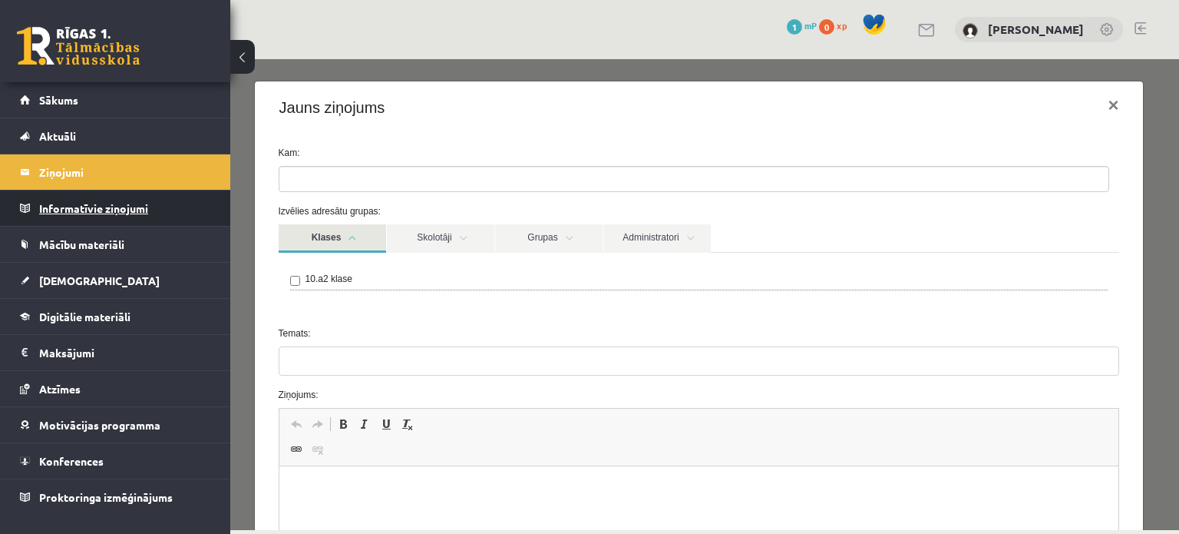
click at [138, 203] on legend "Informatīvie ziņojumi 0" at bounding box center [125, 207] width 172 height 35
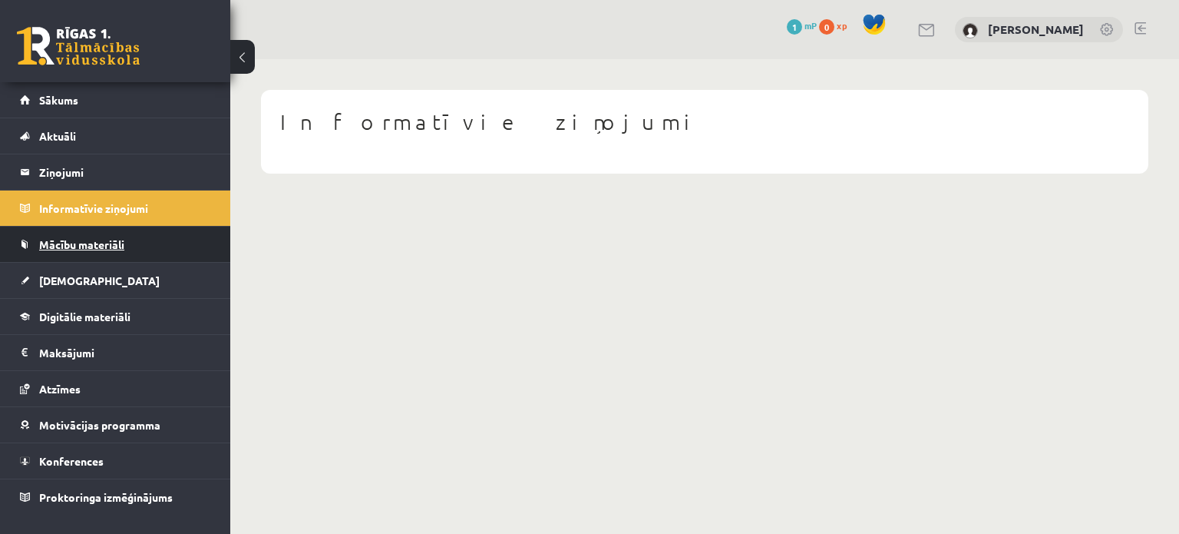
click at [107, 237] on span "Mācību materiāli" at bounding box center [81, 244] width 85 height 14
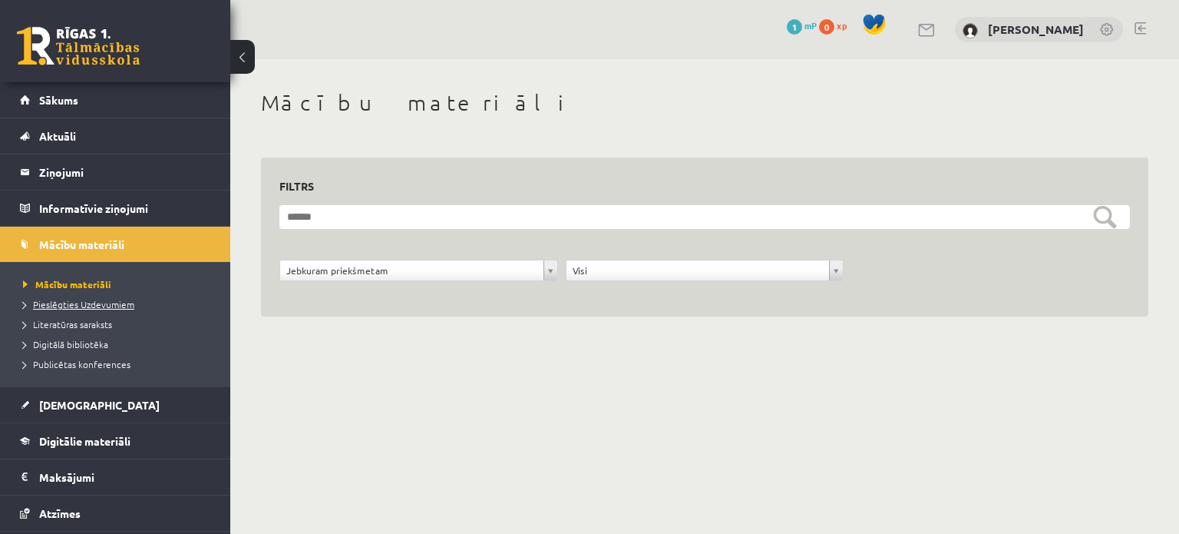
click at [111, 305] on span "Pieslēgties Uzdevumiem" at bounding box center [78, 304] width 111 height 12
click at [97, 325] on span "Literatūras saraksts" at bounding box center [67, 324] width 89 height 12
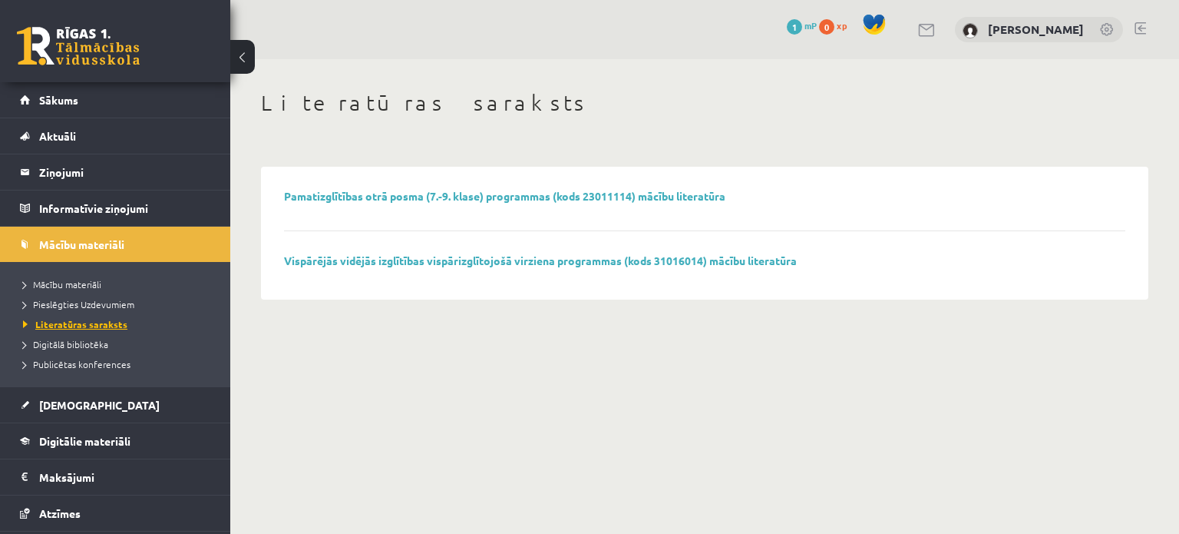
click at [97, 325] on span "Literatūras saraksts" at bounding box center [75, 324] width 104 height 12
click at [94, 344] on span "Digitālā bibliotēka" at bounding box center [65, 344] width 85 height 12
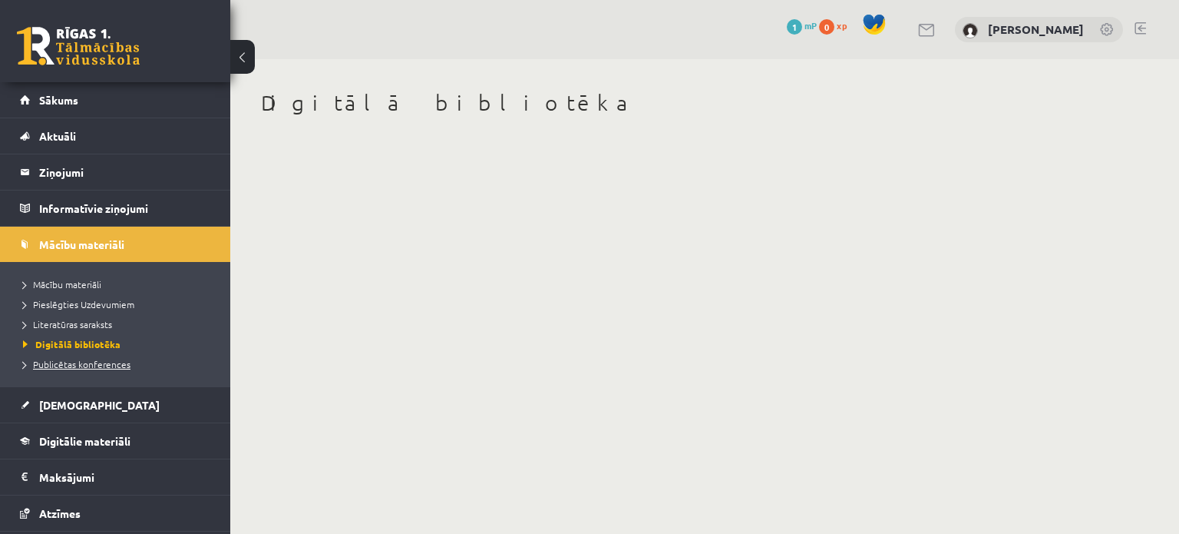
click at [81, 365] on span "Publicētas konferences" at bounding box center [76, 364] width 107 height 12
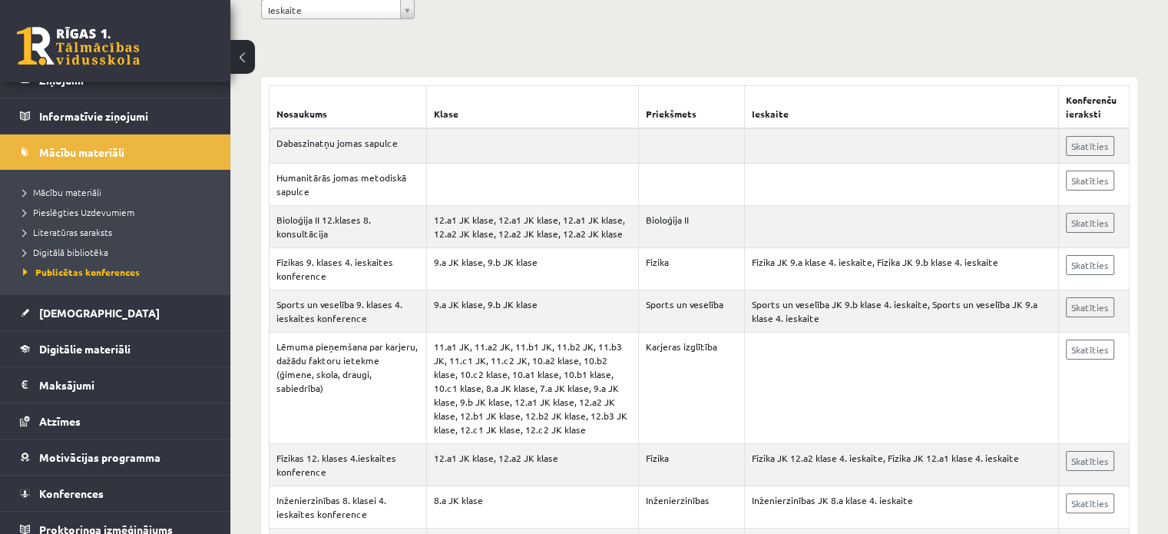
scroll to position [307, 0]
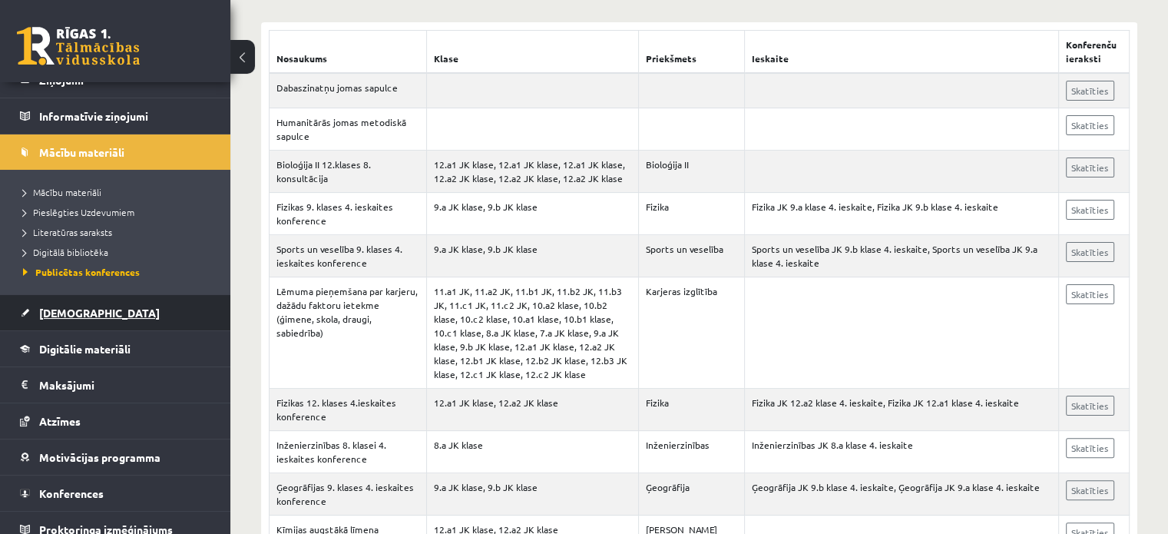
click at [98, 309] on link "[DEMOGRAPHIC_DATA]" at bounding box center [115, 312] width 191 height 35
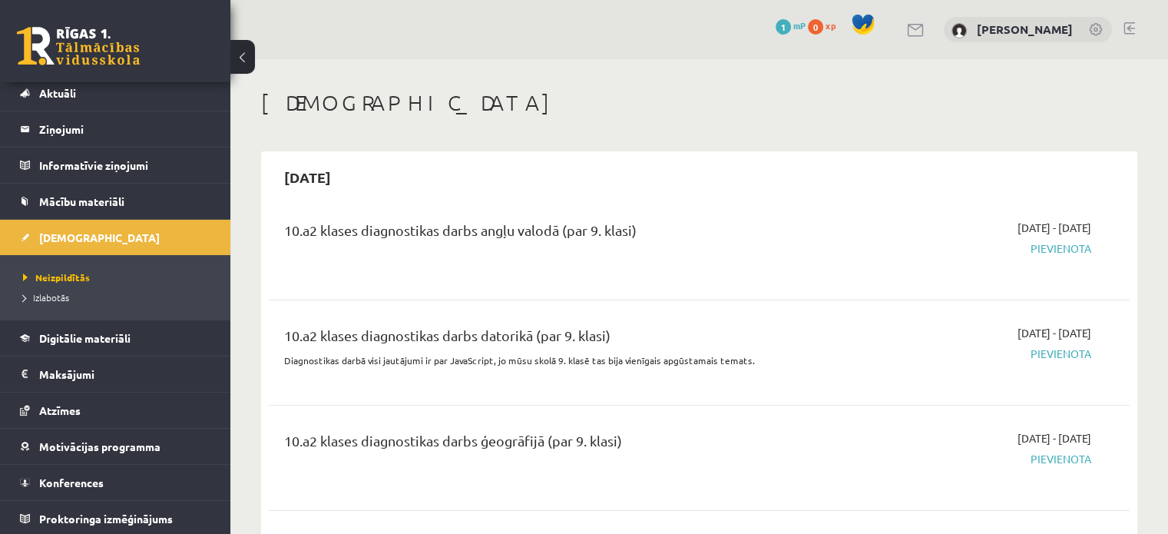
click at [1052, 253] on span "Pievienota" at bounding box center [964, 248] width 253 height 16
click at [626, 228] on div "10.a2 klases diagnostikas darbs angļu valodā (par 9. klasi)" at bounding box center [549, 234] width 530 height 28
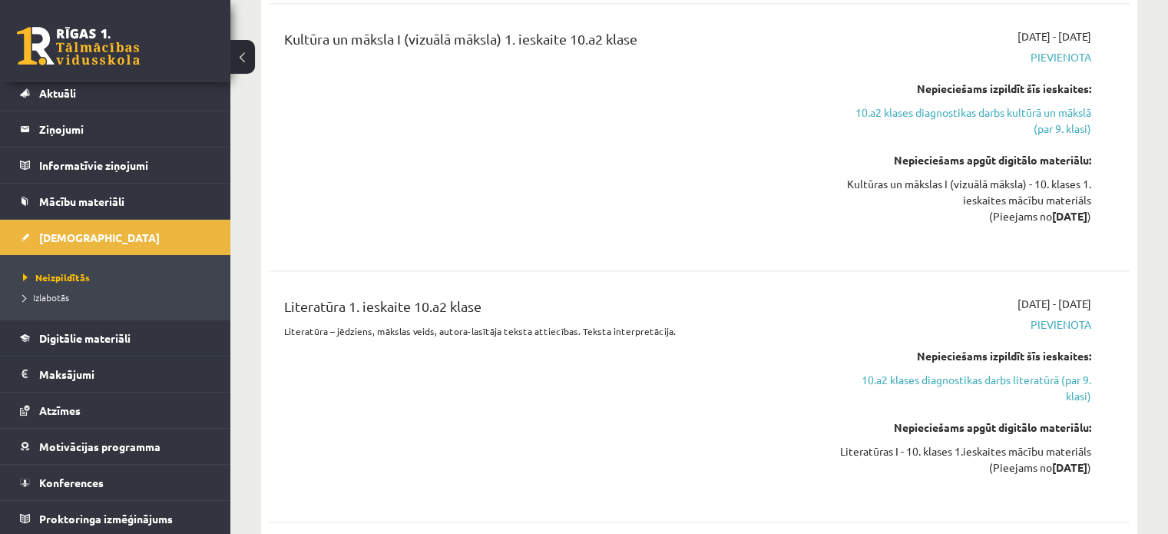
scroll to position [2019, 0]
click at [58, 295] on span "Izlabotās" at bounding box center [46, 297] width 46 height 12
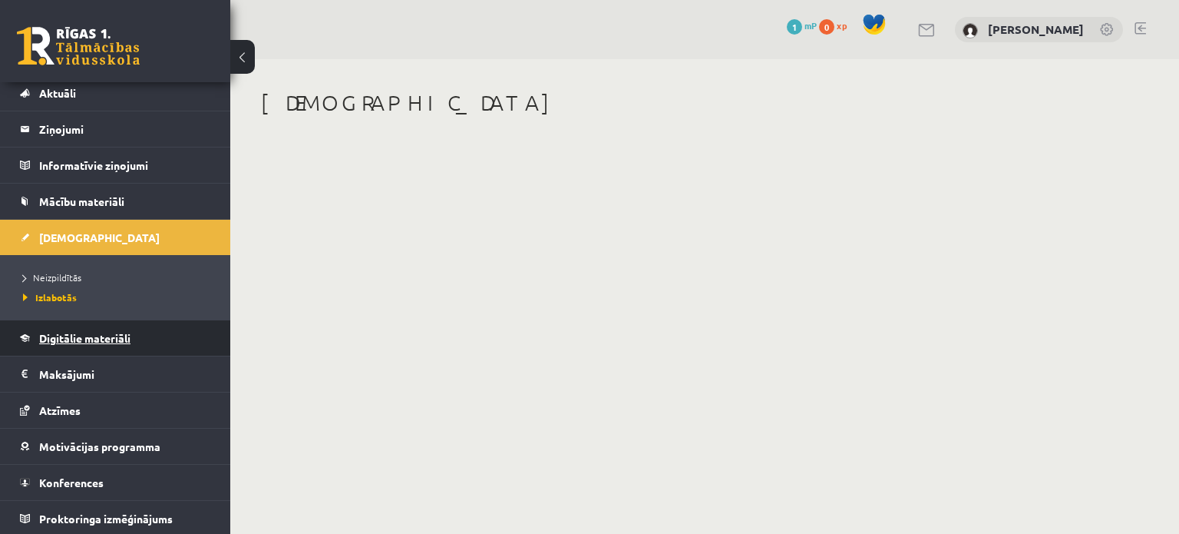
click at [61, 345] on link "Digitālie materiāli" at bounding box center [115, 337] width 191 height 35
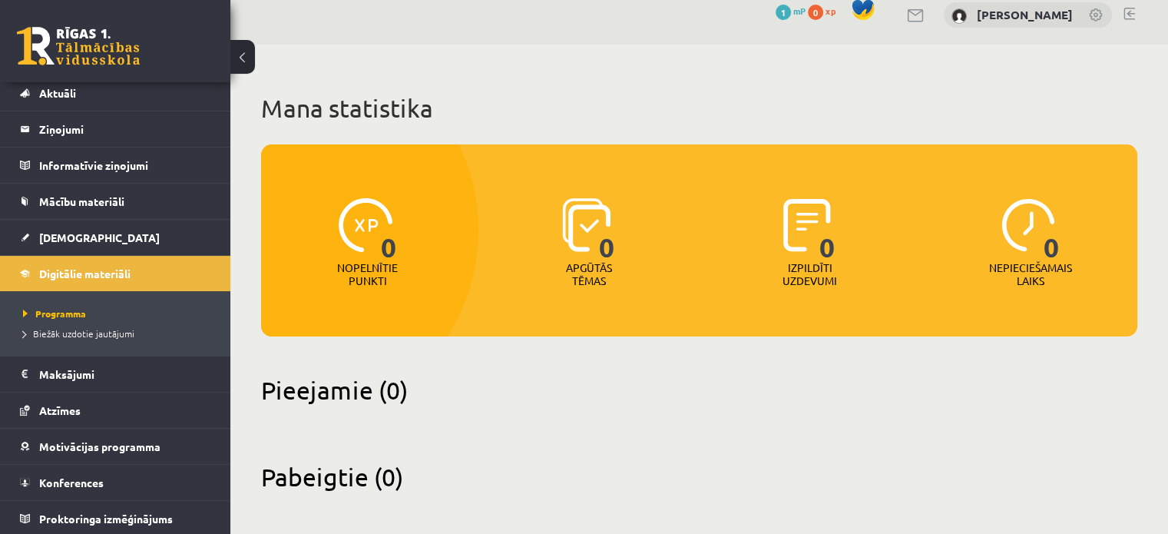
scroll to position [18, 0]
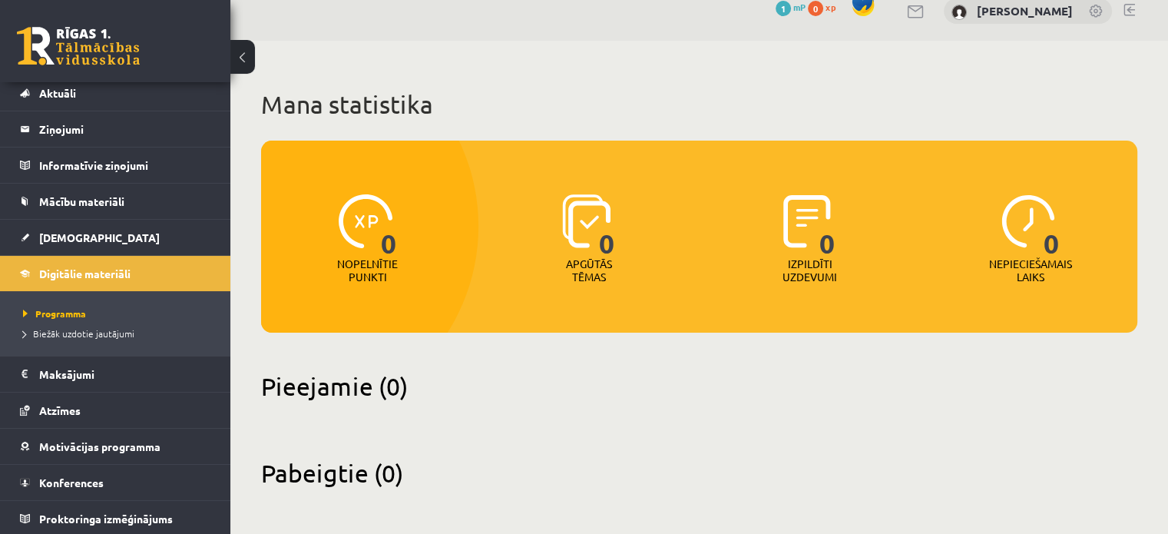
click at [1041, 211] on img at bounding box center [1028, 221] width 54 height 54
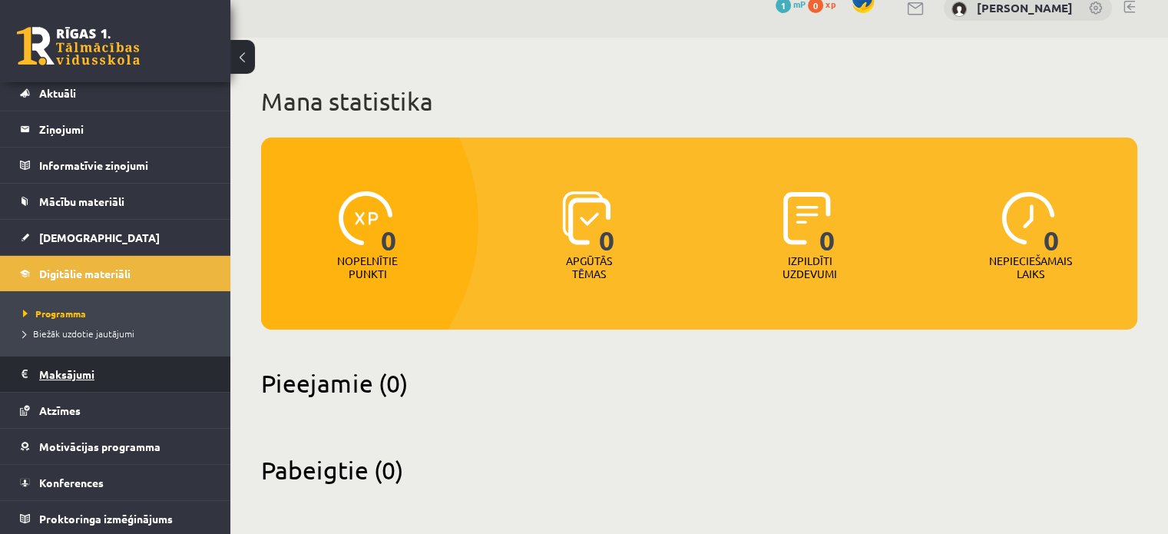
click at [74, 372] on legend "Maksājumi 0" at bounding box center [125, 373] width 172 height 35
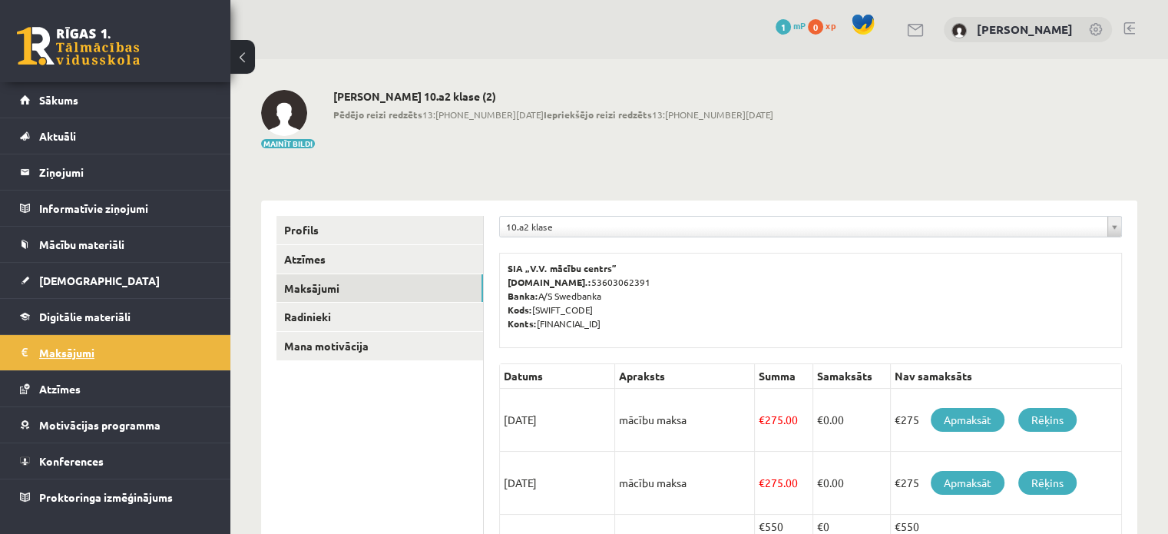
scroll to position [86, 0]
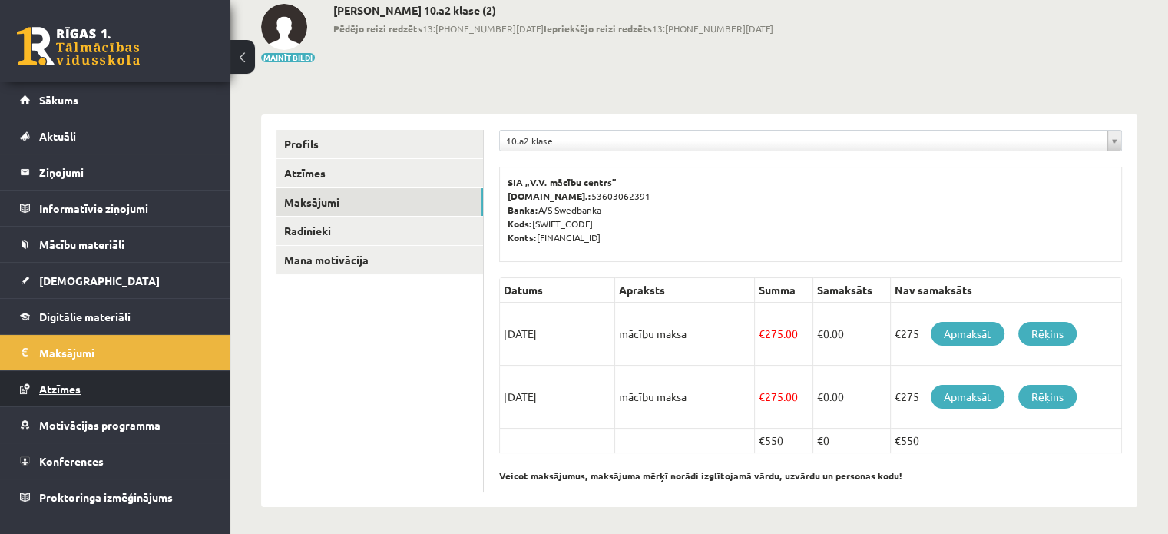
click at [73, 385] on span "Atzīmes" at bounding box center [59, 389] width 41 height 14
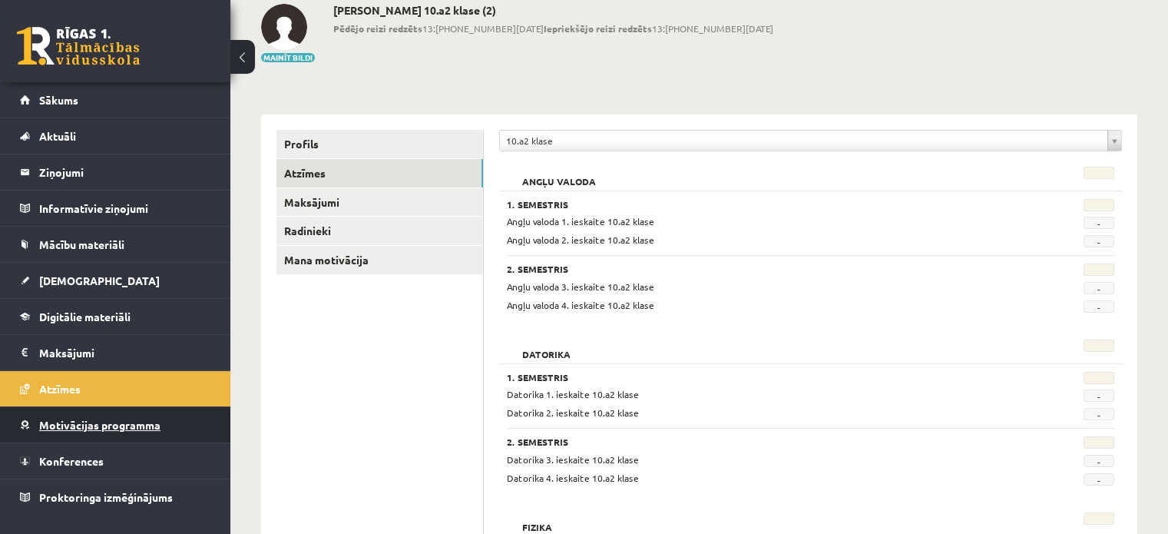
click at [78, 425] on span "Motivācijas programma" at bounding box center [99, 425] width 121 height 14
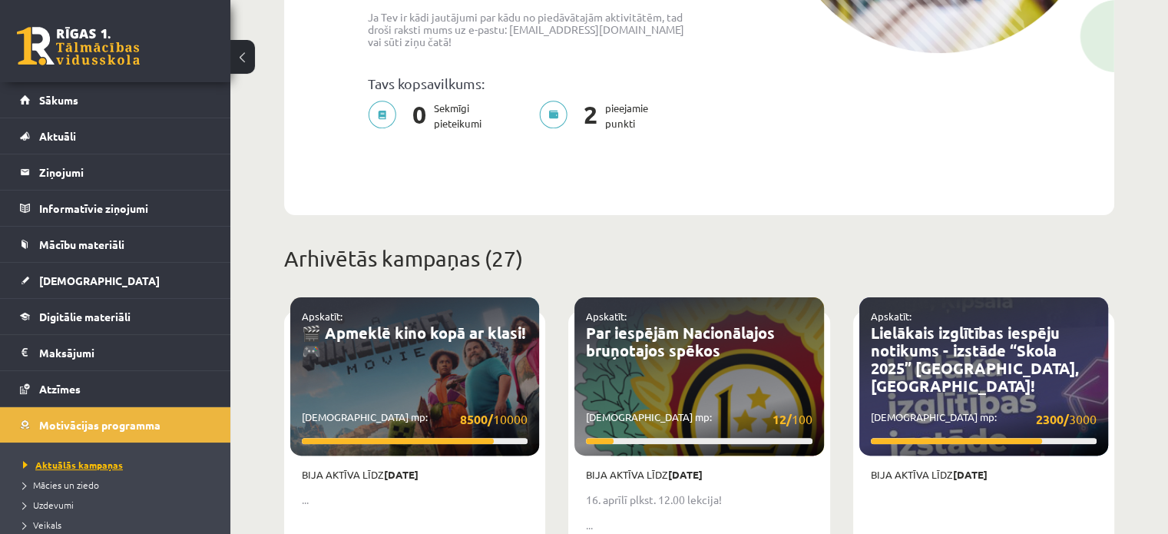
scroll to position [143, 0]
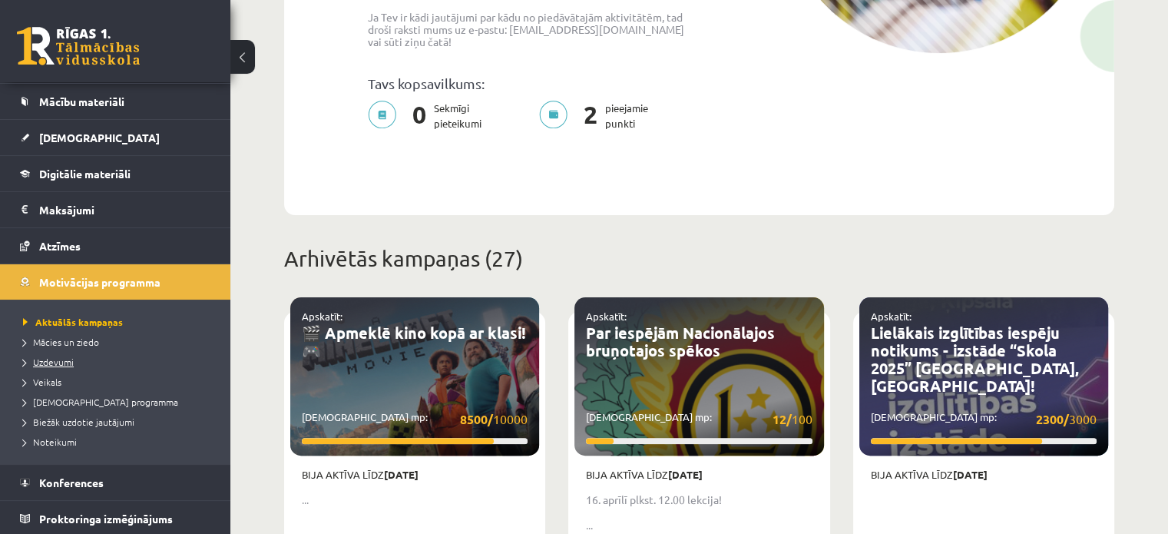
click at [59, 362] on span "Uzdevumi" at bounding box center [48, 361] width 51 height 12
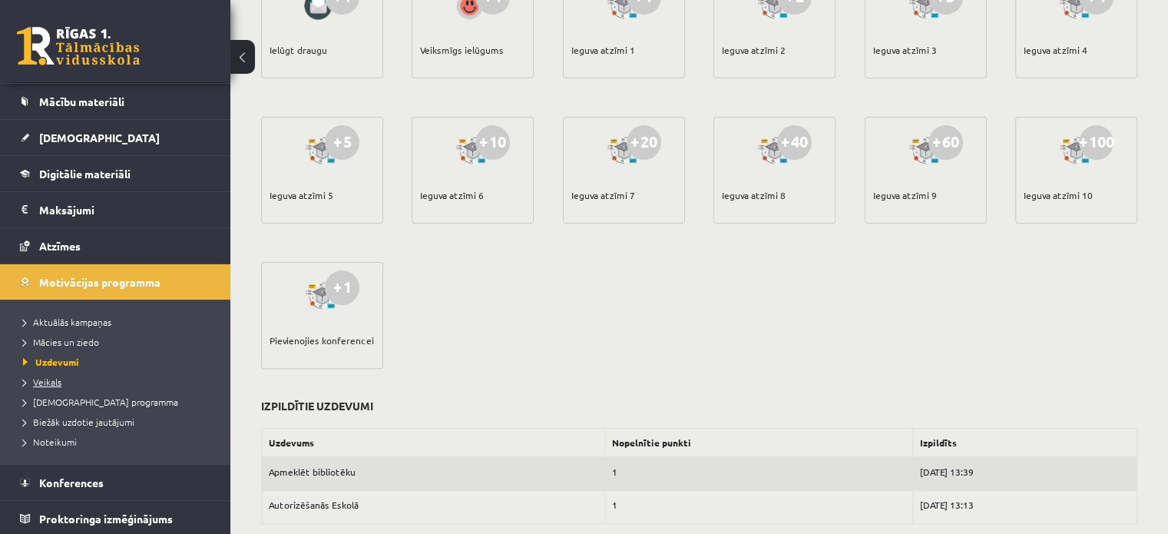
click at [44, 382] on span "Veikals" at bounding box center [42, 381] width 38 height 12
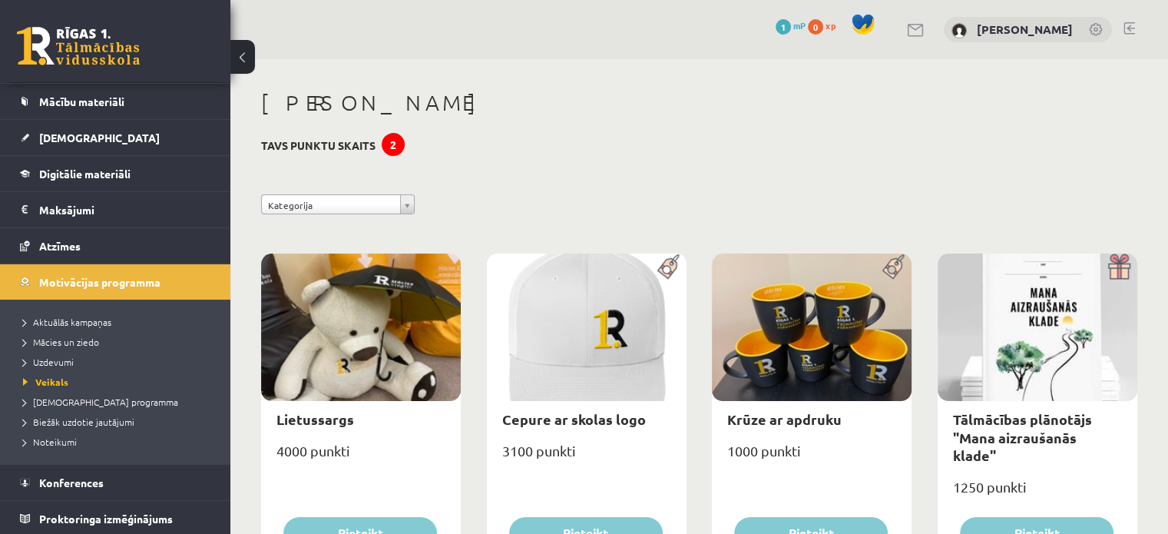
click at [387, 334] on div at bounding box center [361, 326] width 200 height 147
click at [58, 400] on span "[DEMOGRAPHIC_DATA] programma" at bounding box center [100, 401] width 155 height 12
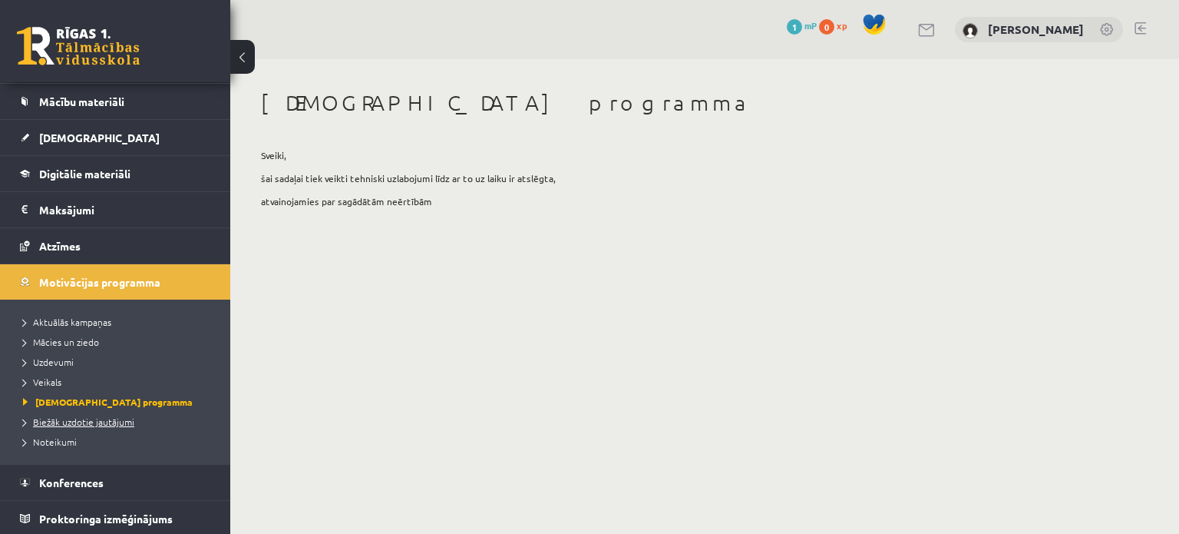
click at [68, 418] on span "Biežāk uzdotie jautājumi" at bounding box center [78, 421] width 111 height 12
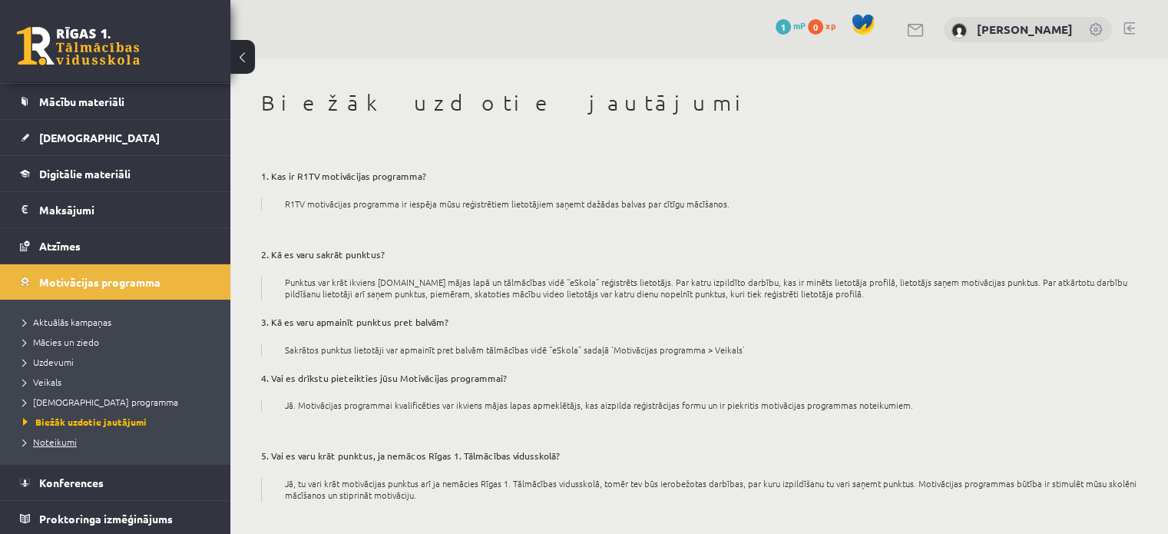
click at [64, 443] on span "Noteikumi" at bounding box center [50, 441] width 54 height 12
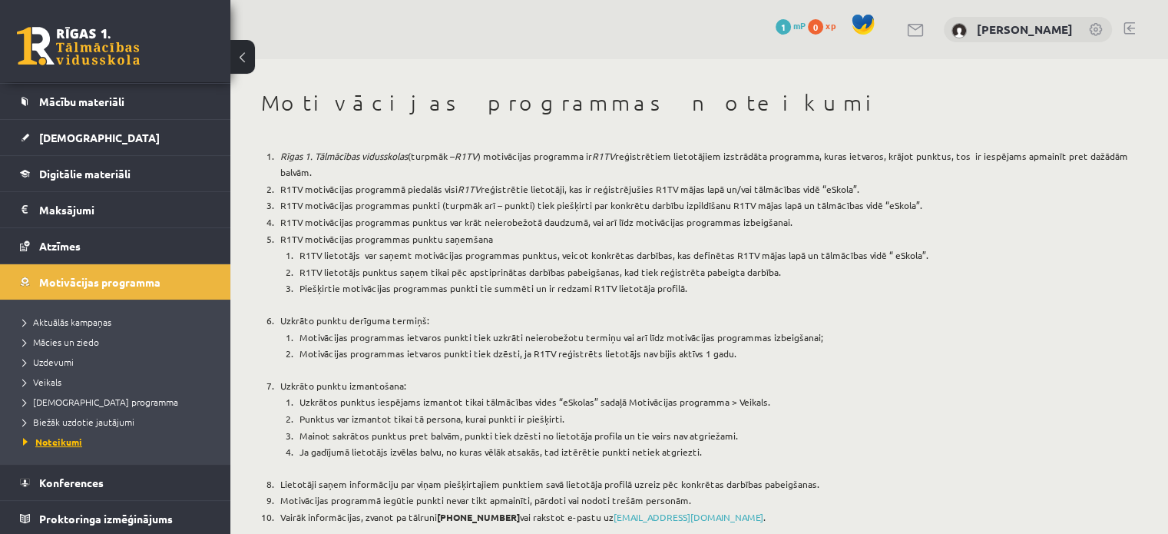
scroll to position [54, 0]
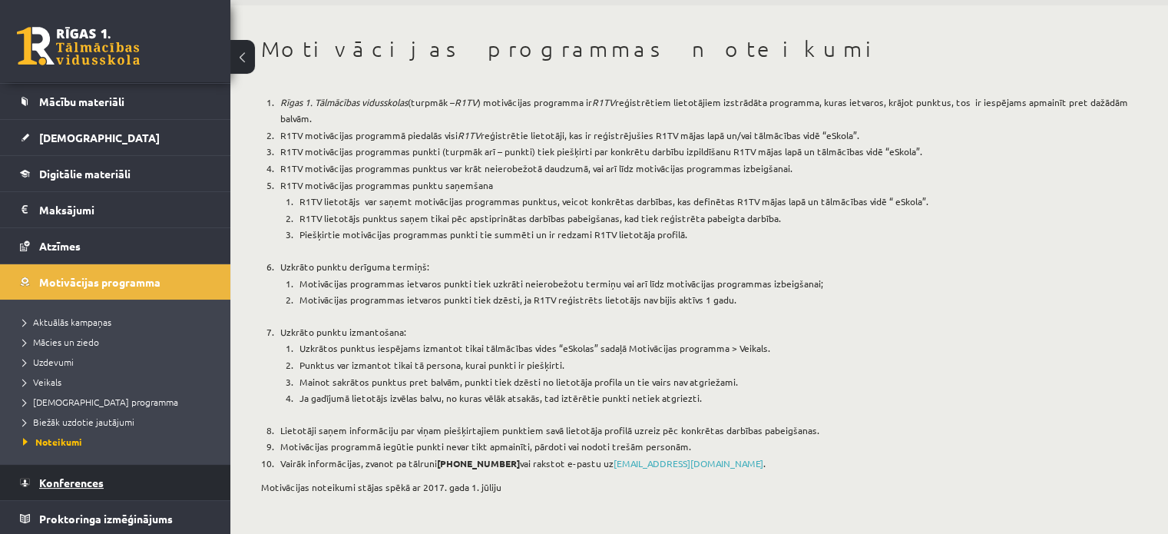
click at [79, 481] on span "Konferences" at bounding box center [71, 482] width 64 height 14
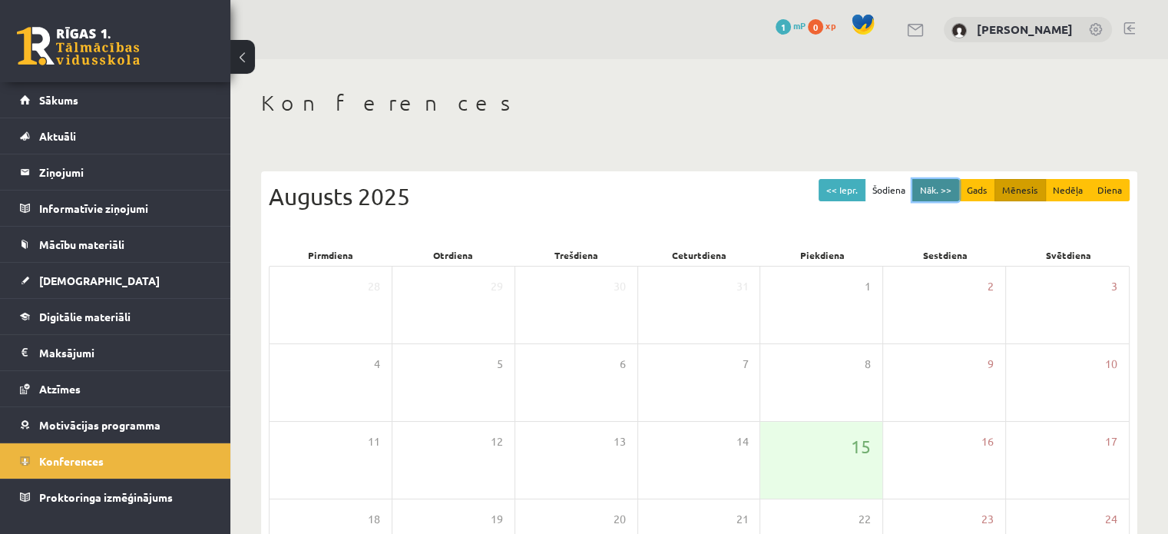
click at [936, 194] on button "Nāk. >>" at bounding box center [935, 190] width 47 height 22
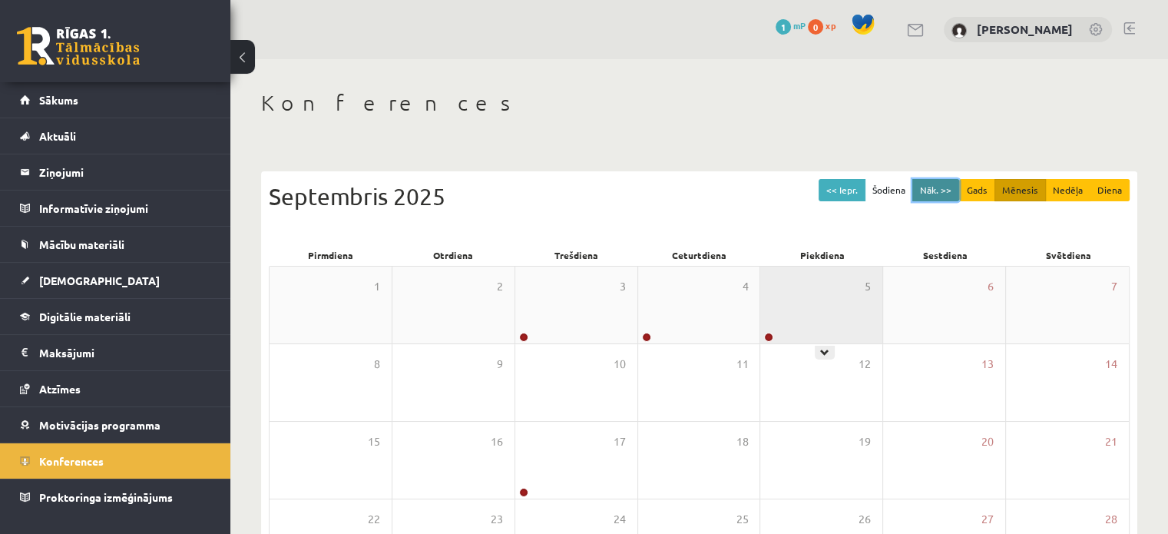
scroll to position [199, 0]
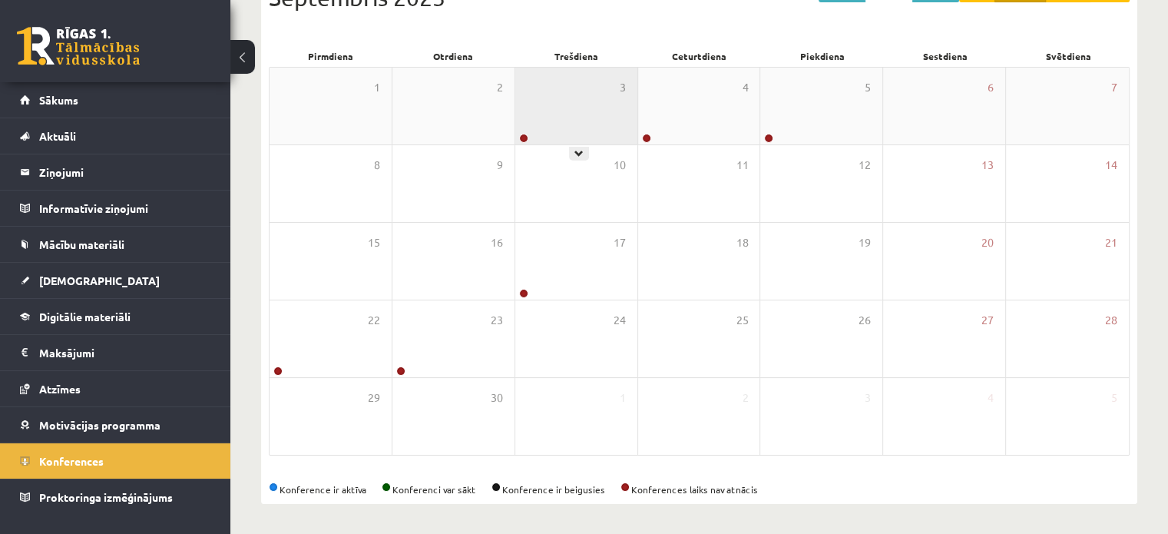
click at [589, 119] on div "3" at bounding box center [576, 106] width 122 height 77
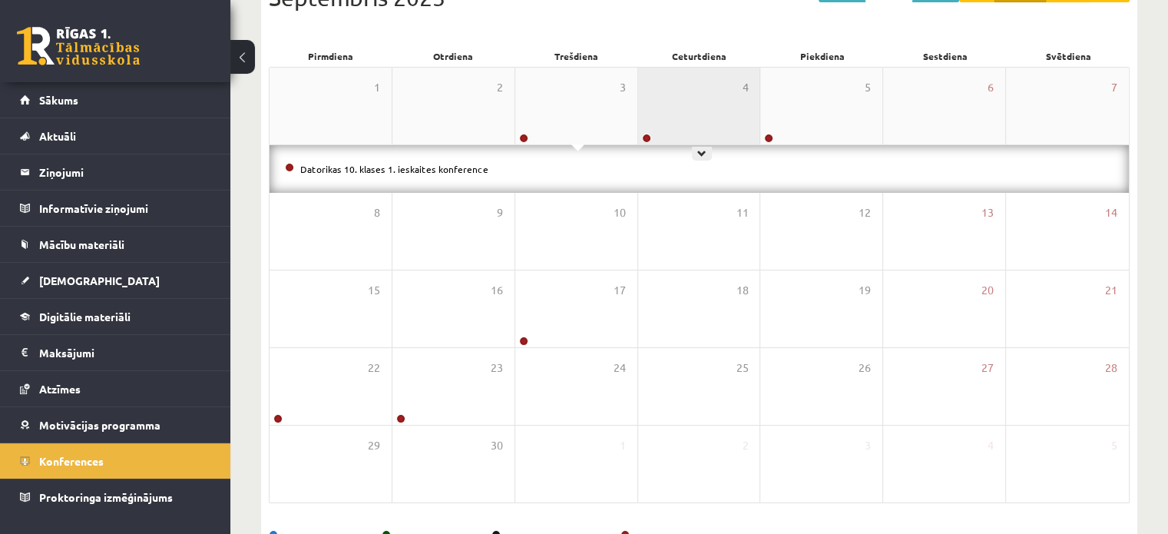
click at [673, 134] on div "4" at bounding box center [699, 106] width 122 height 77
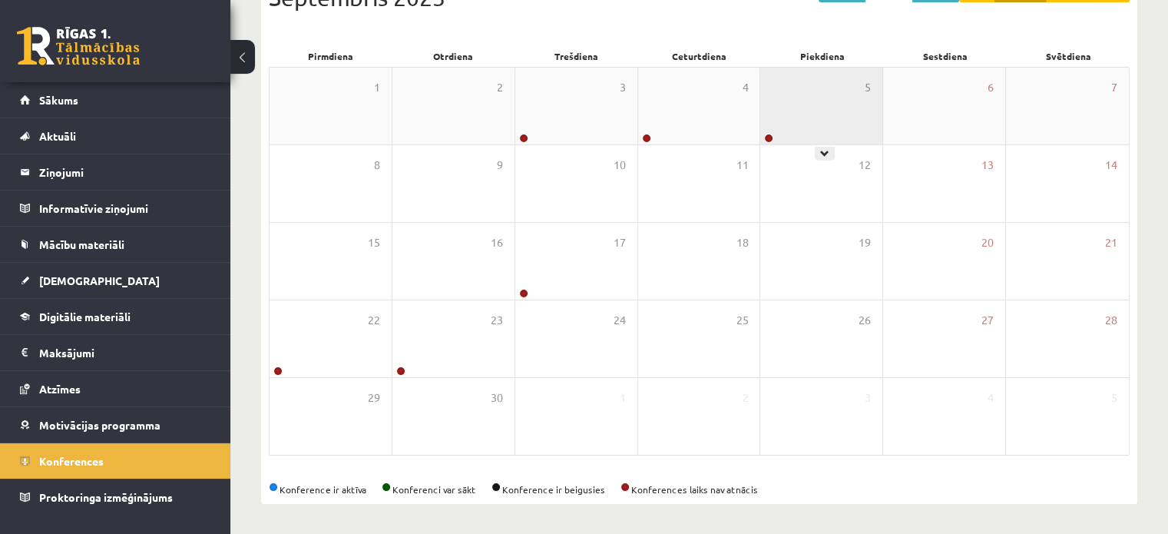
click at [794, 119] on div "5" at bounding box center [821, 106] width 122 height 77
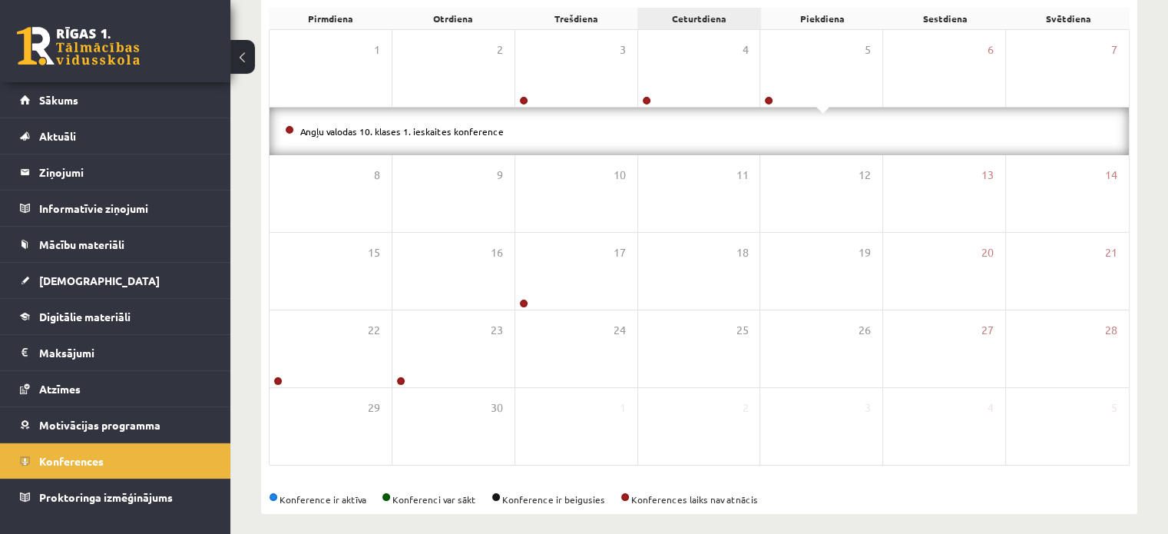
scroll to position [246, 0]
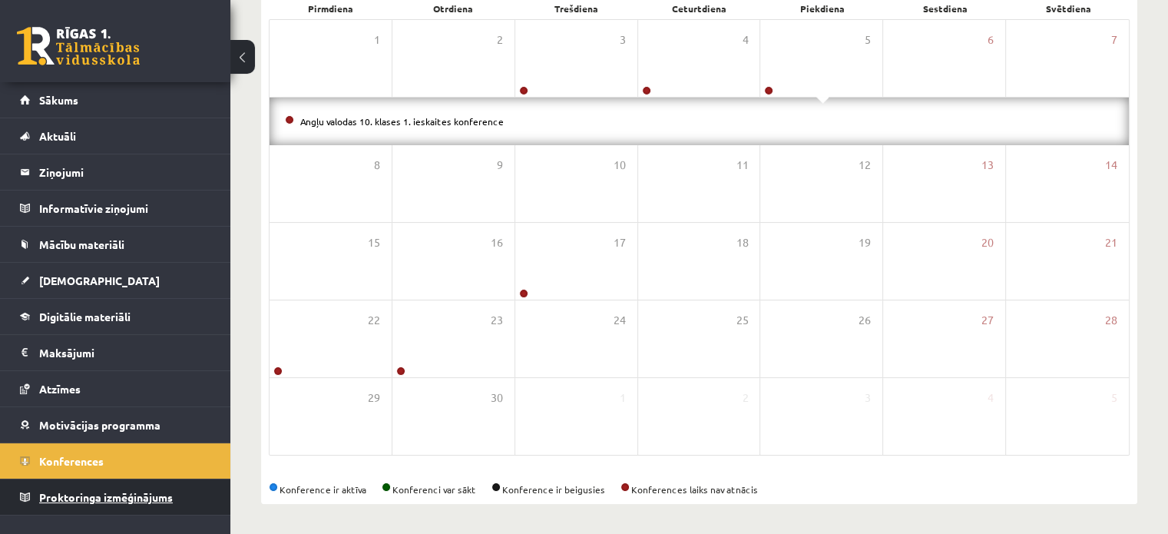
click at [88, 497] on span "Proktoringa izmēģinājums" at bounding box center [106, 497] width 134 height 14
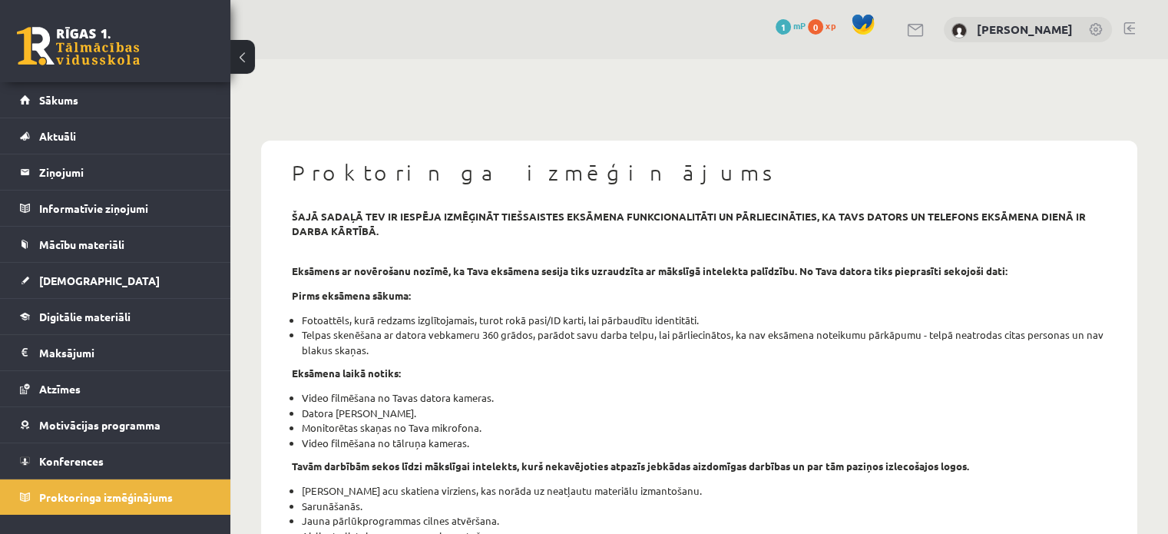
click at [925, 32] on link at bounding box center [916, 30] width 18 height 13
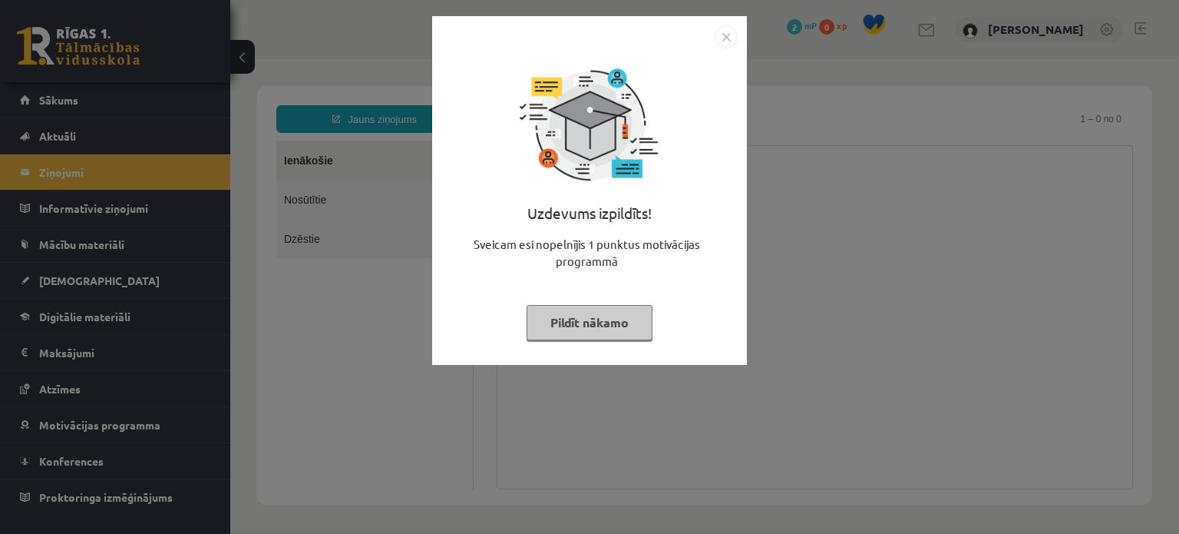
click at [597, 321] on button "Pildīt nākamo" at bounding box center [590, 322] width 126 height 35
